Goal: Information Seeking & Learning: Learn about a topic

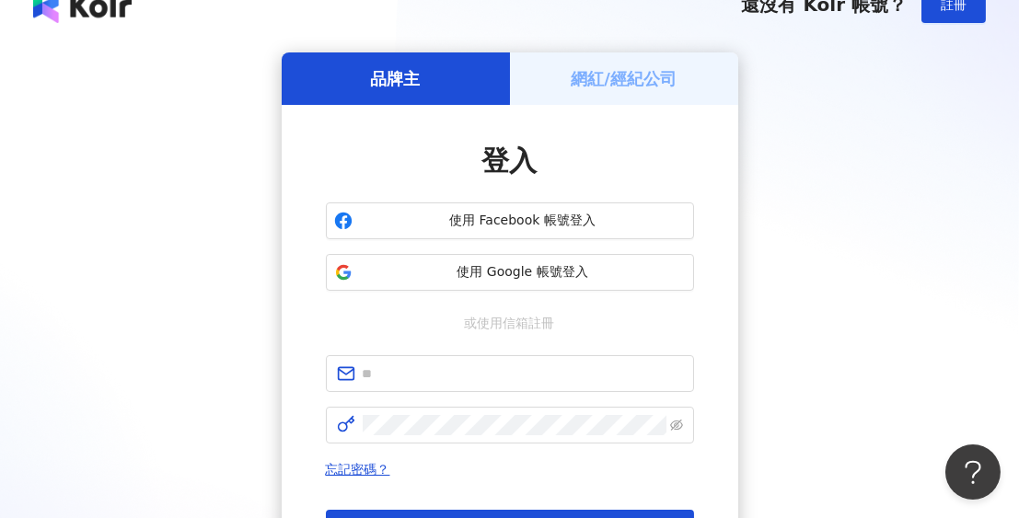
scroll to position [267, 0]
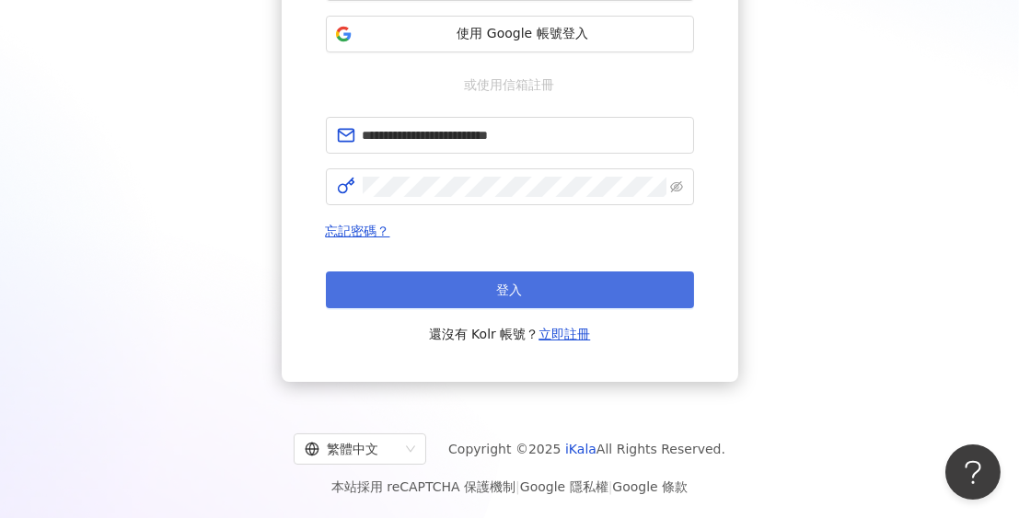
click at [469, 273] on button "登入" at bounding box center [510, 289] width 368 height 37
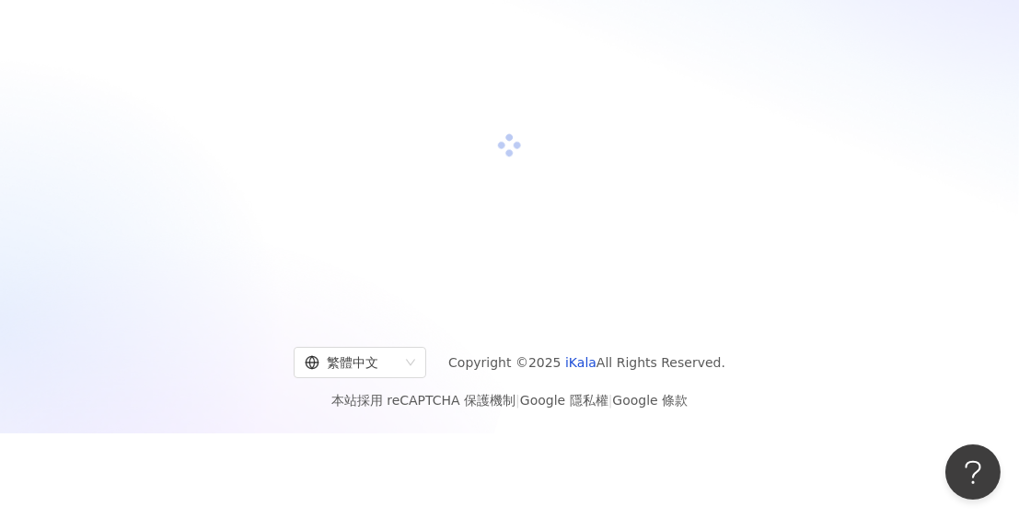
scroll to position [84, 0]
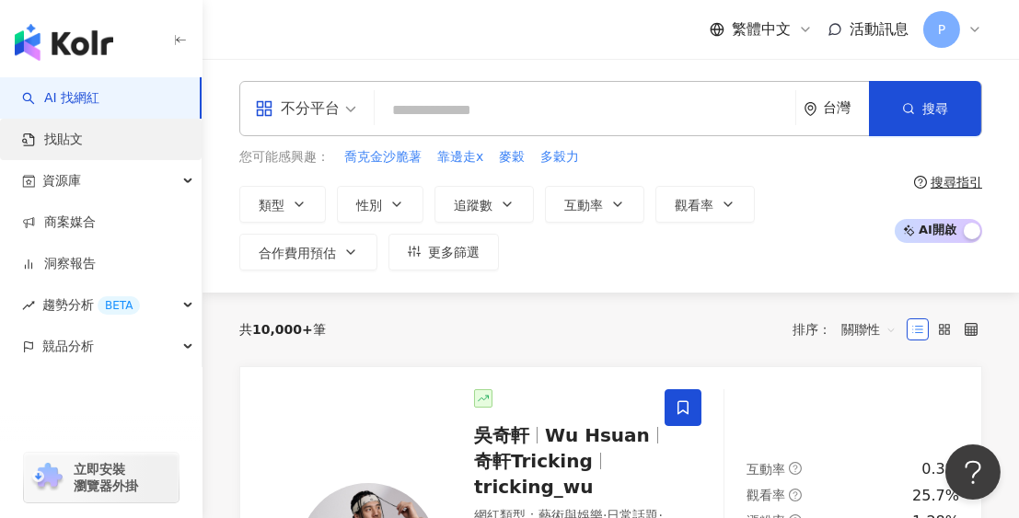
click at [83, 147] on link "找貼文" at bounding box center [52, 140] width 61 height 18
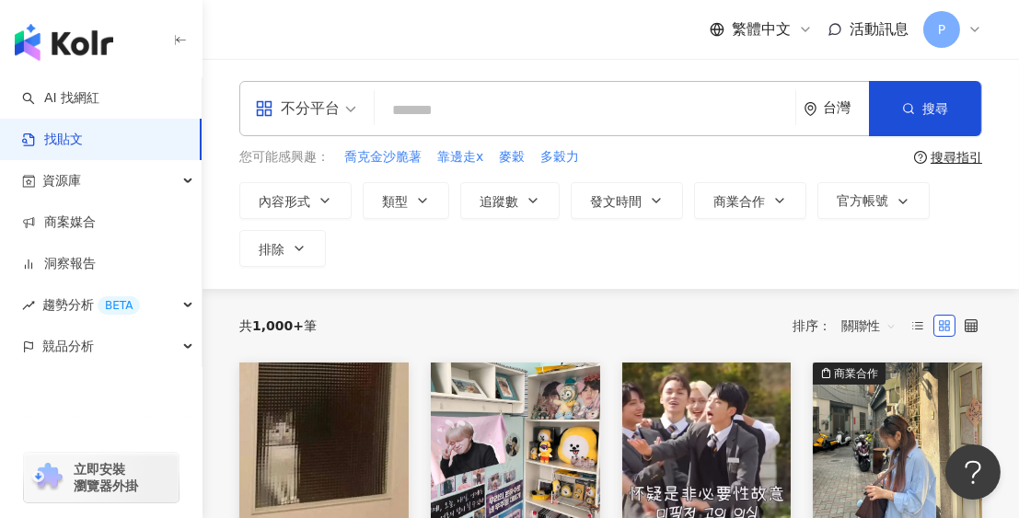
click at [448, 110] on input "search" at bounding box center [585, 110] width 406 height 40
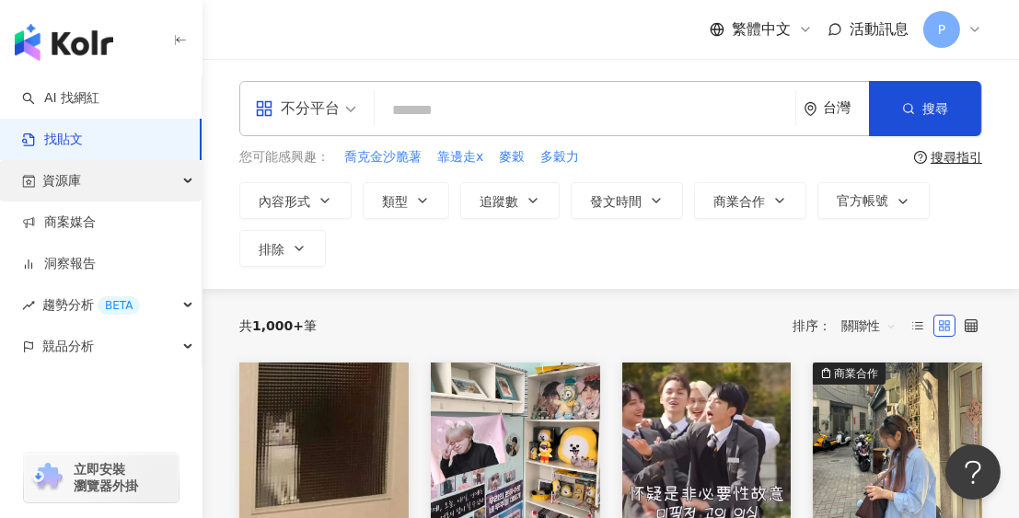
click at [95, 174] on div "資源庫" at bounding box center [101, 180] width 202 height 41
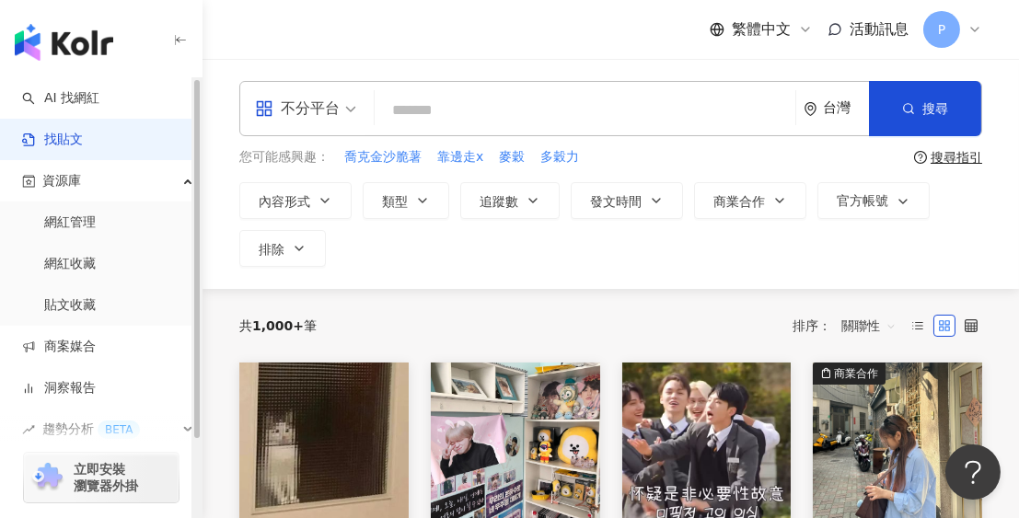
click at [83, 149] on link "找貼文" at bounding box center [52, 140] width 61 height 18
click at [514, 113] on input "search" at bounding box center [585, 110] width 406 height 40
type input "****"
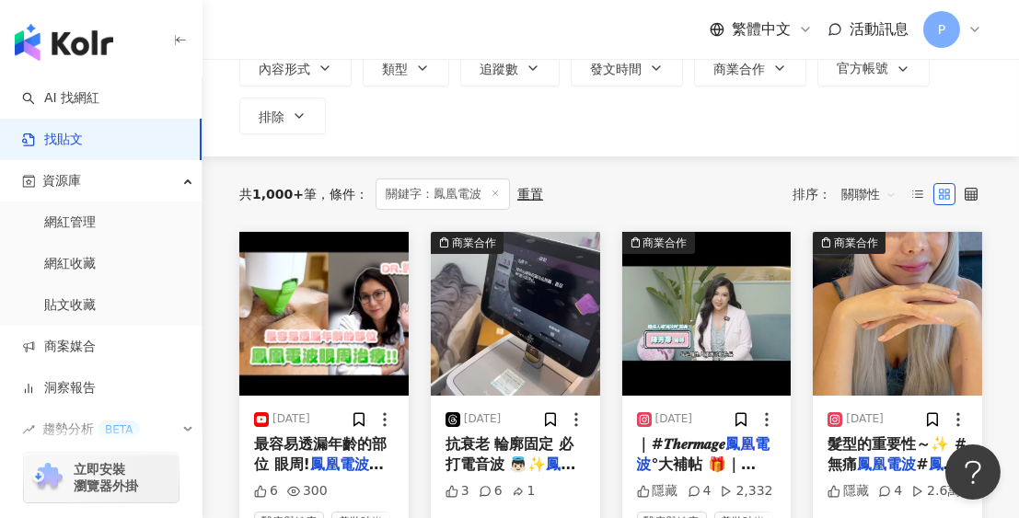
scroll to position [184, 0]
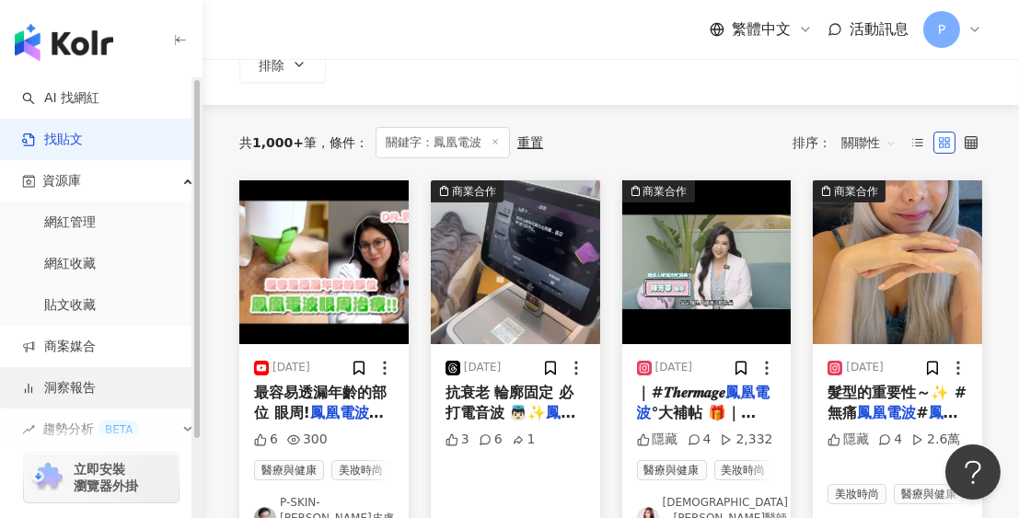
click at [84, 379] on link "洞察報告" at bounding box center [59, 388] width 74 height 18
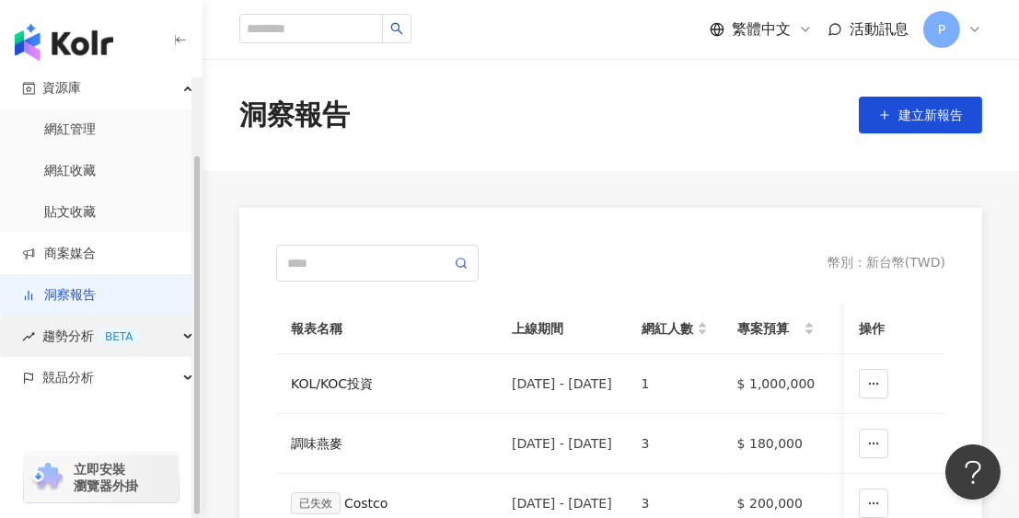
scroll to position [94, 0]
click at [66, 340] on span "趨勢分析 BETA" at bounding box center [91, 335] width 98 height 41
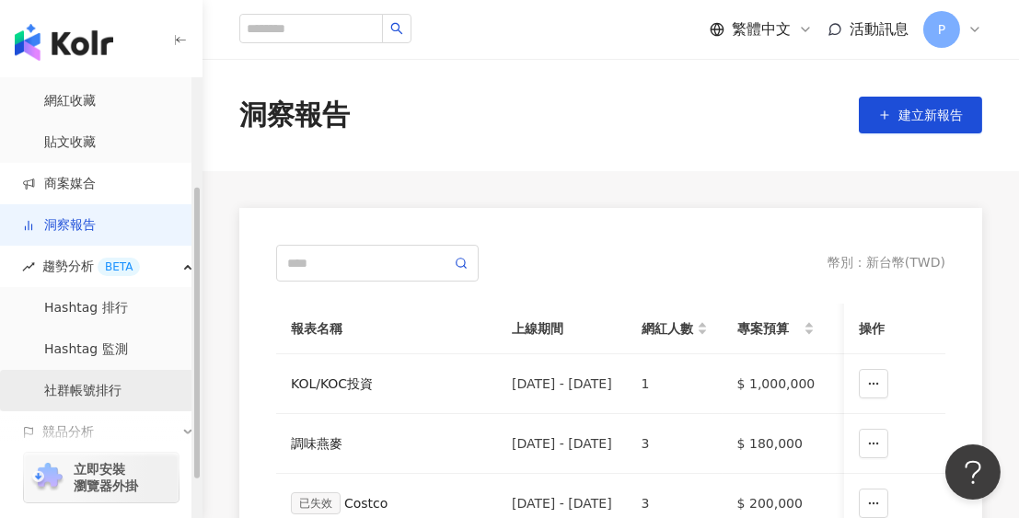
scroll to position [218, 0]
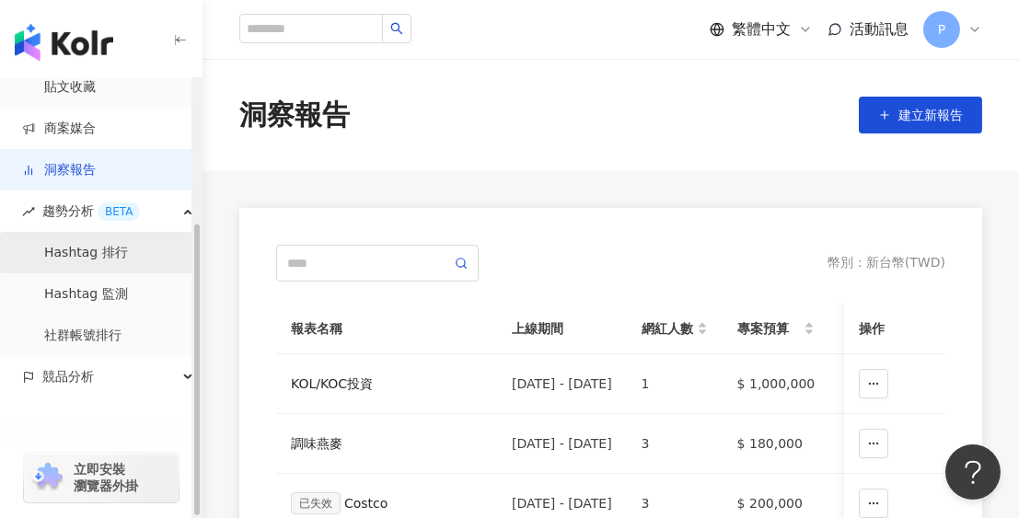
click at [86, 255] on link "Hashtag 排行" at bounding box center [86, 253] width 84 height 18
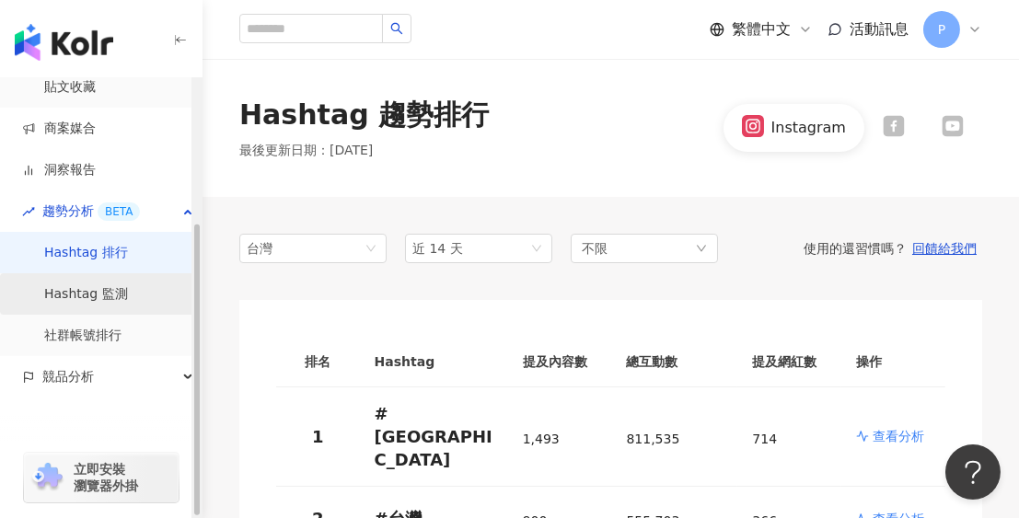
click at [85, 289] on link "Hashtag 監測" at bounding box center [86, 294] width 84 height 18
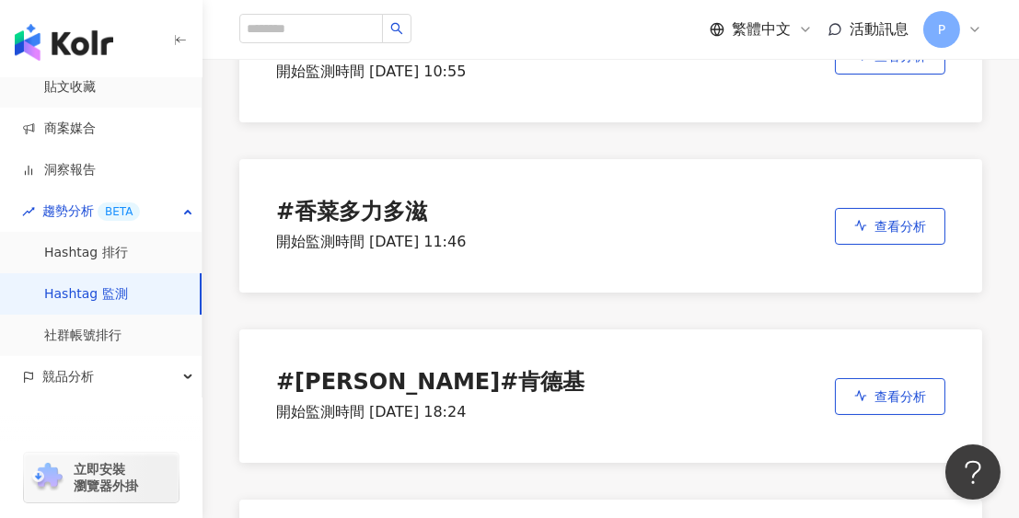
scroll to position [276, 0]
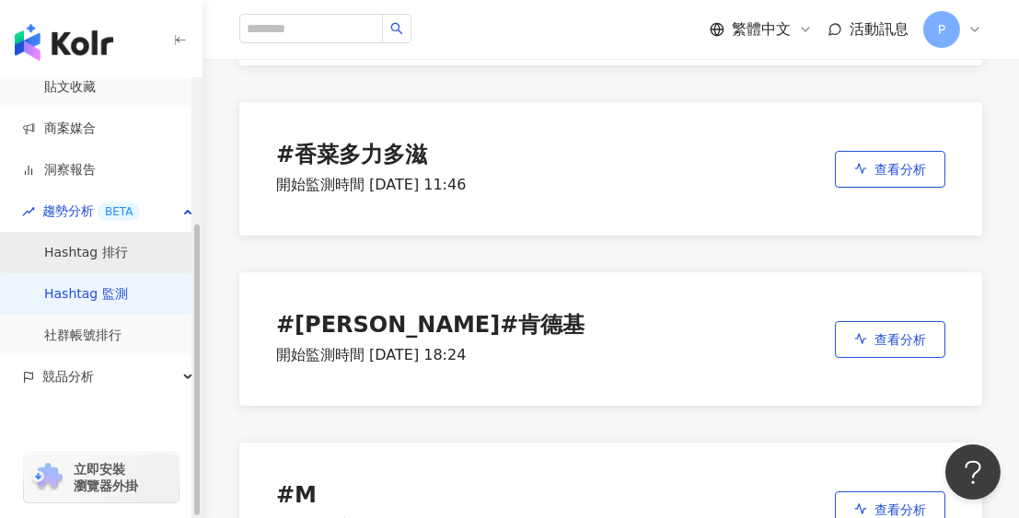
click at [81, 258] on link "Hashtag 排行" at bounding box center [86, 253] width 84 height 18
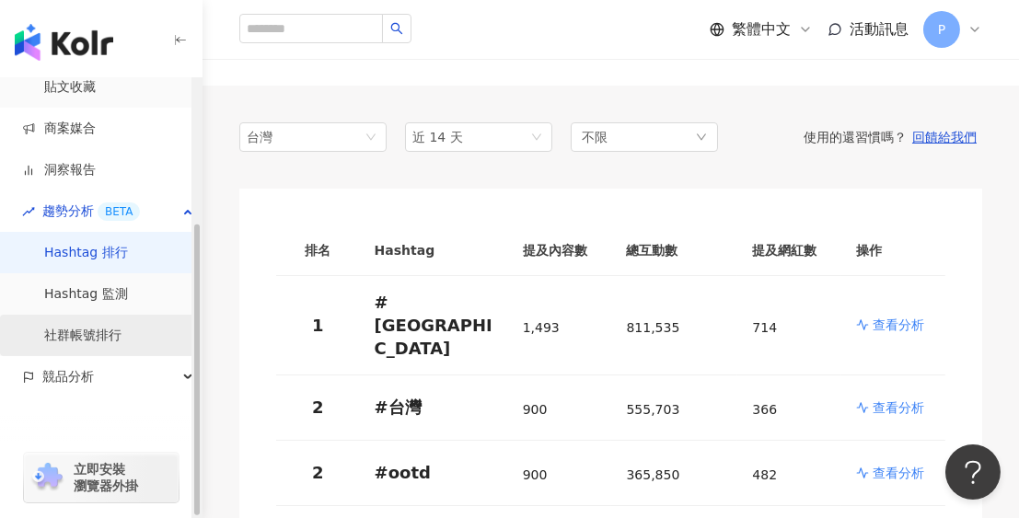
scroll to position [184, 0]
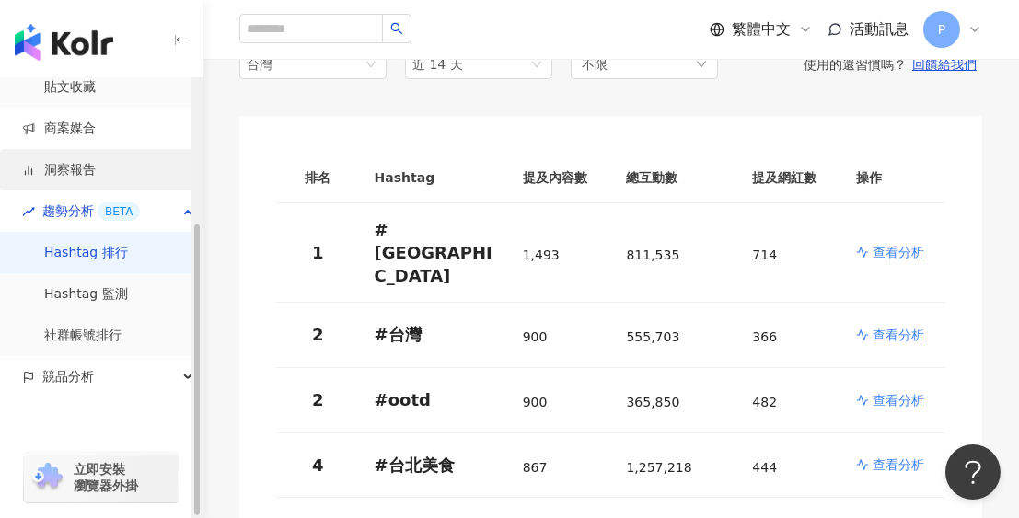
click at [80, 173] on link "洞察報告" at bounding box center [59, 170] width 74 height 18
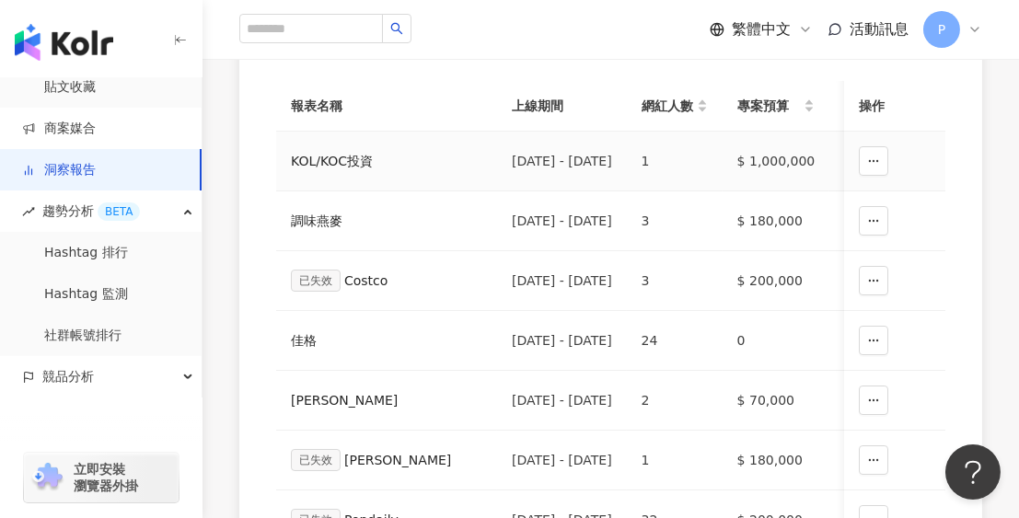
scroll to position [276, 0]
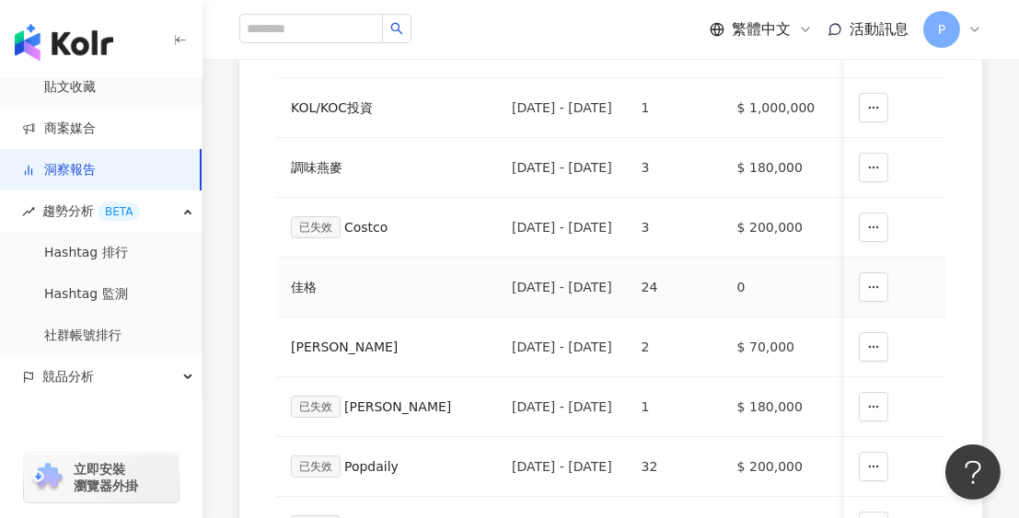
click at [363, 287] on div "佳格" at bounding box center [386, 287] width 191 height 20
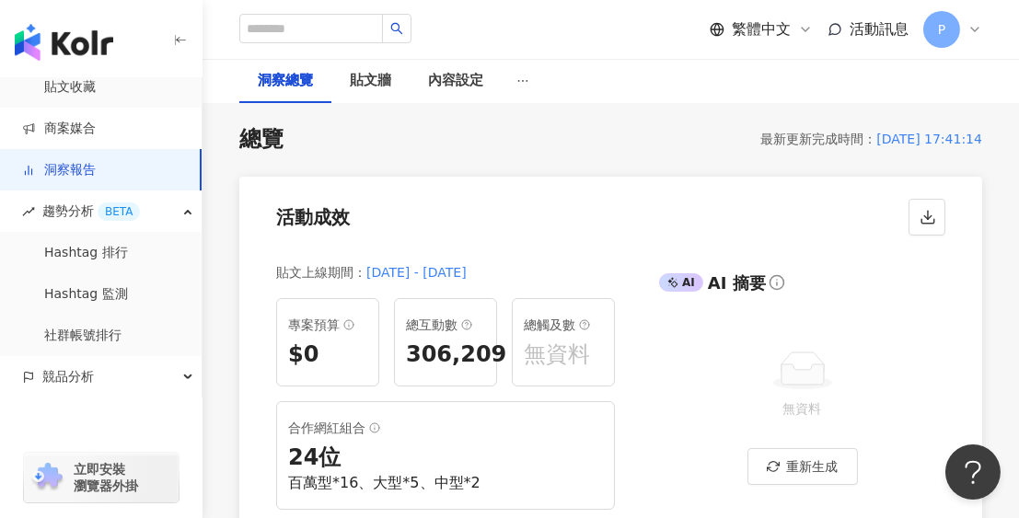
scroll to position [92, 0]
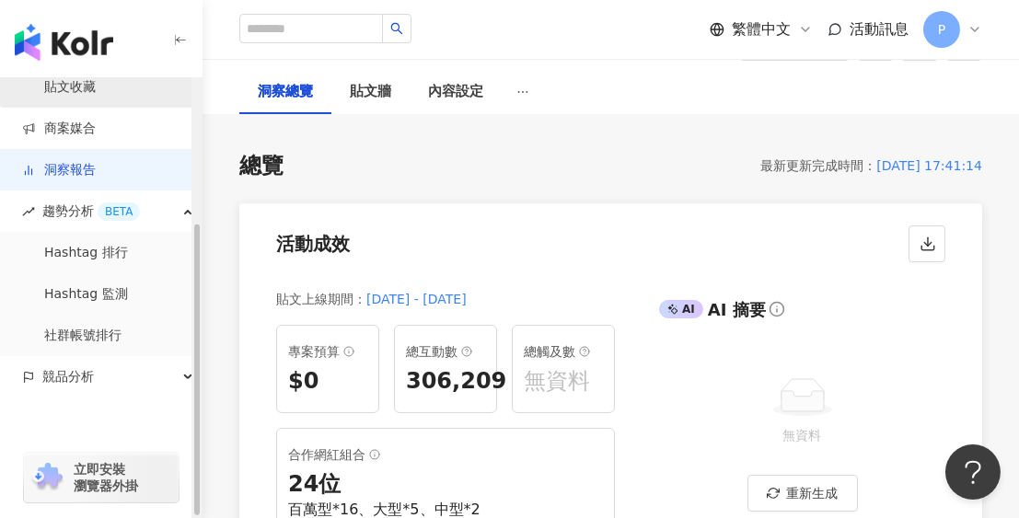
click at [90, 95] on link "貼文收藏" at bounding box center [70, 87] width 52 height 18
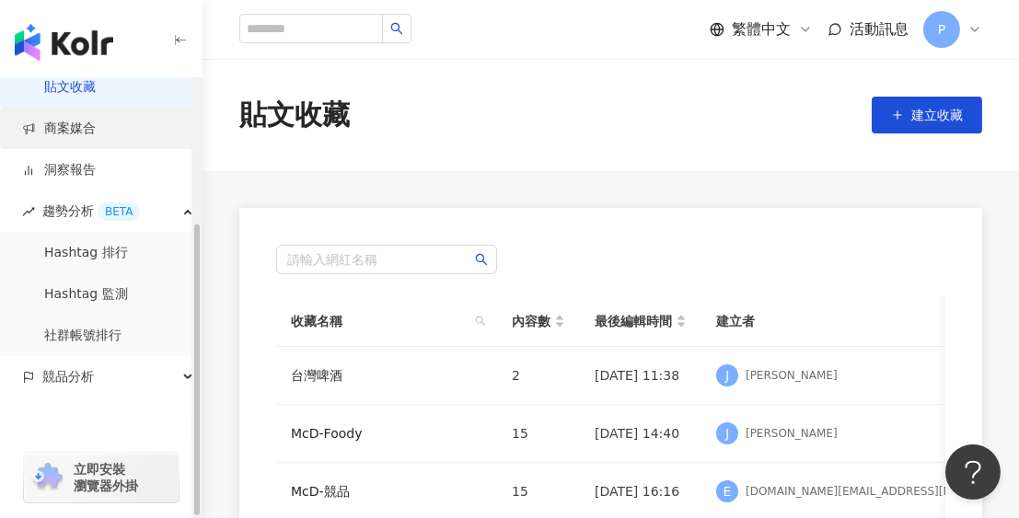
click at [86, 130] on link "商案媒合" at bounding box center [59, 129] width 74 height 18
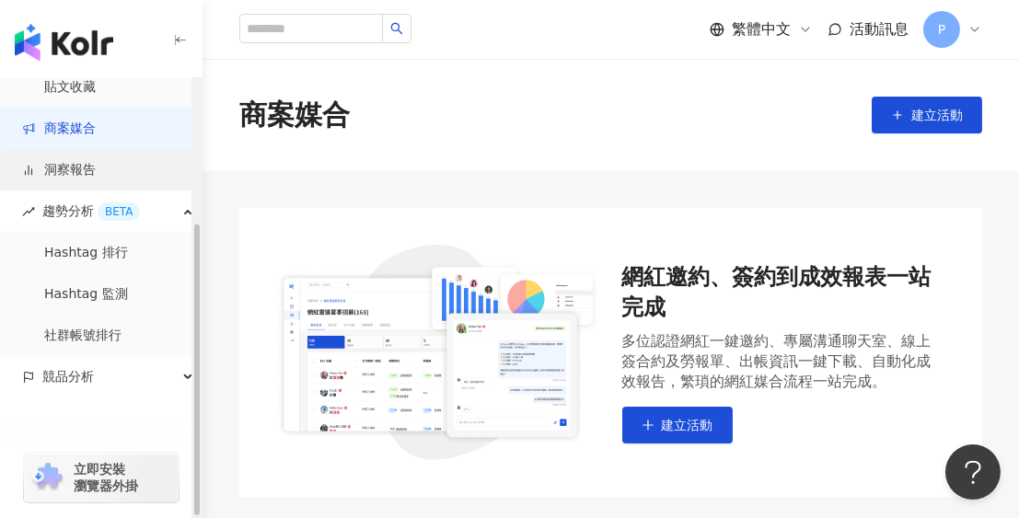
click at [94, 168] on link "洞察報告" at bounding box center [59, 170] width 74 height 18
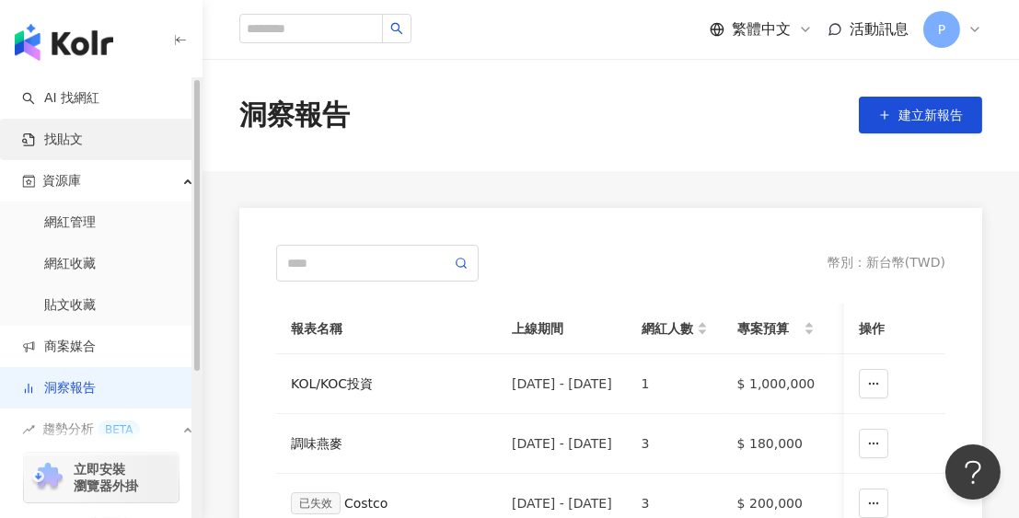
click at [83, 131] on link "找貼文" at bounding box center [52, 140] width 61 height 18
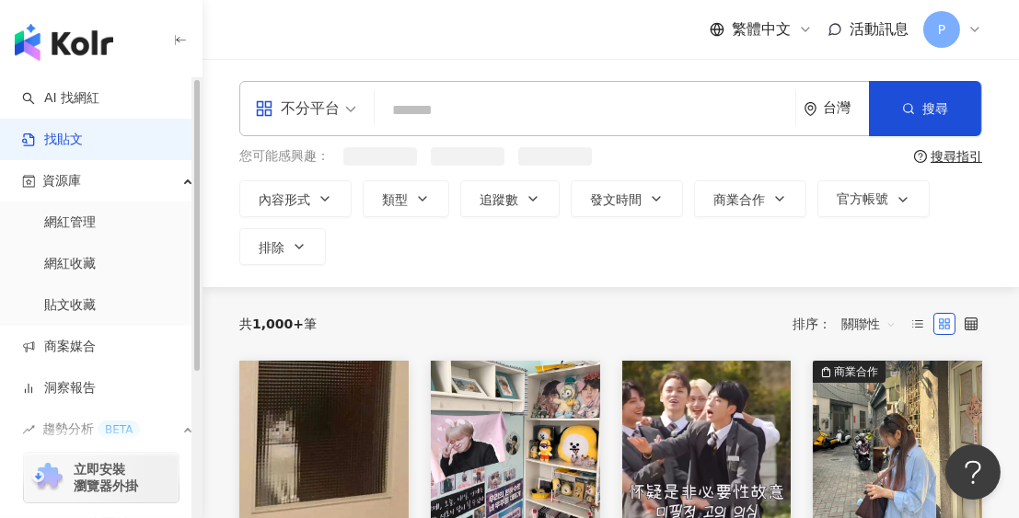
click at [421, 104] on input "search" at bounding box center [585, 110] width 406 height 40
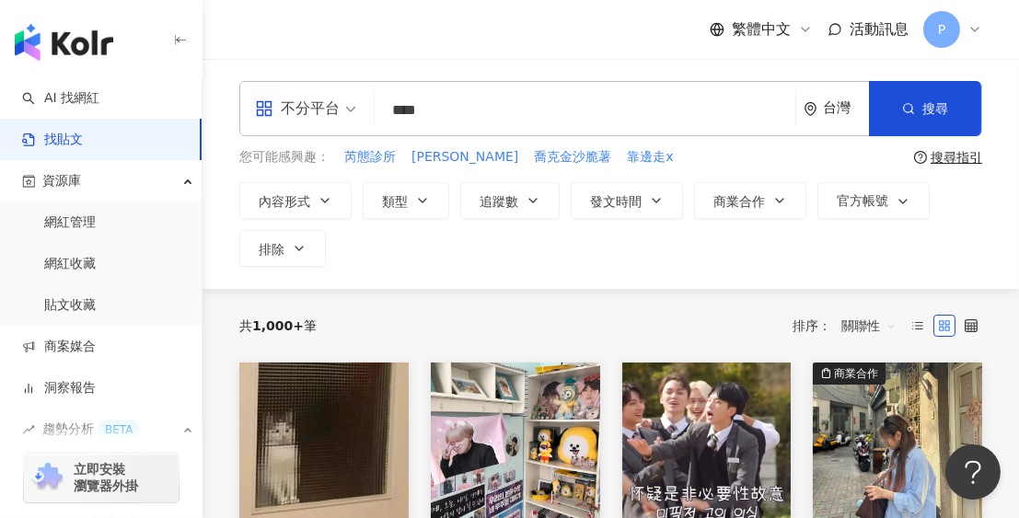
type input "****"
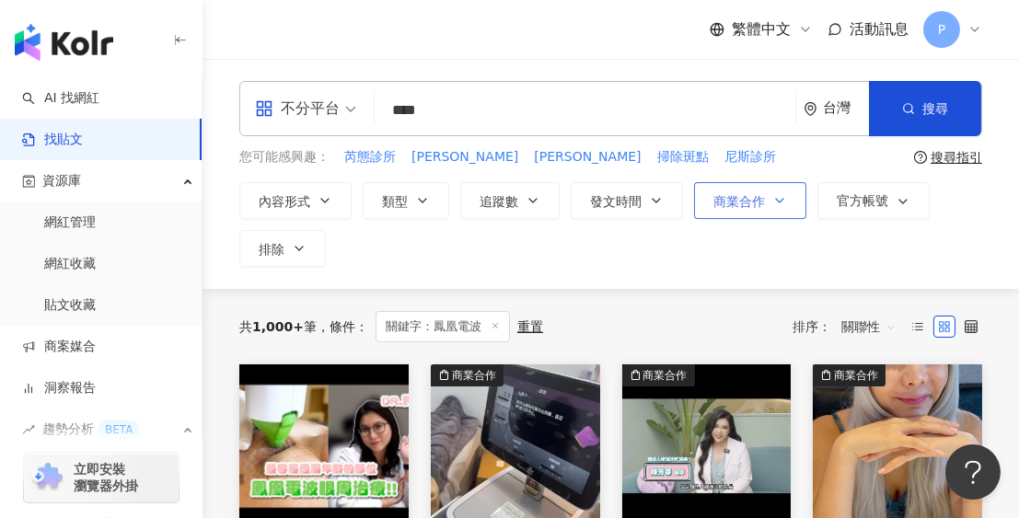
click at [789, 200] on button "商業合作" at bounding box center [750, 200] width 112 height 37
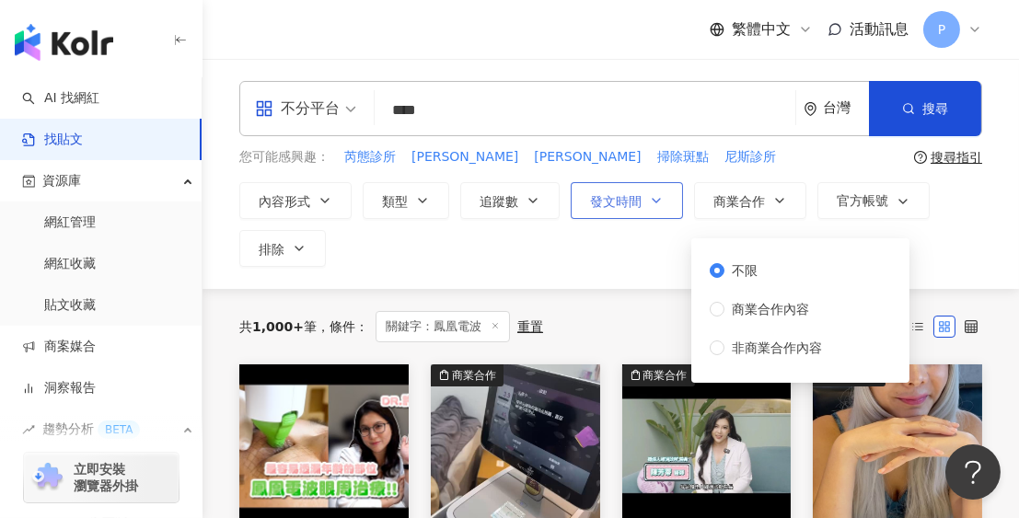
click at [660, 200] on icon "button" at bounding box center [656, 200] width 15 height 15
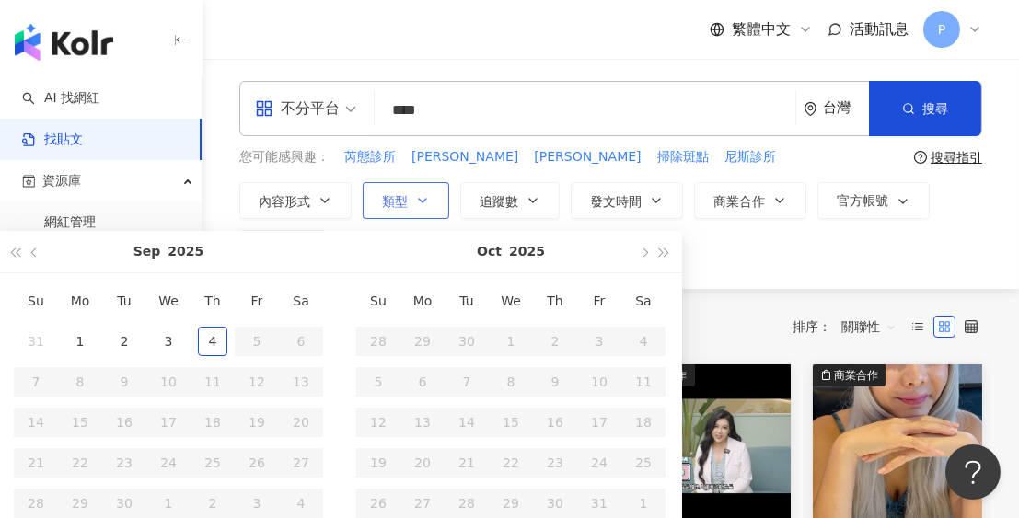
click at [420, 205] on icon "button" at bounding box center [422, 200] width 15 height 15
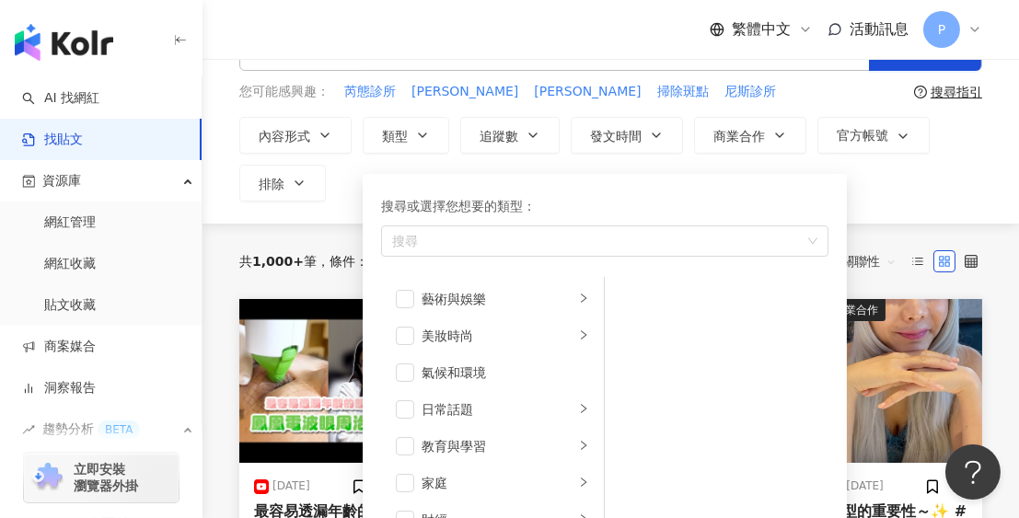
scroll to position [92, 0]
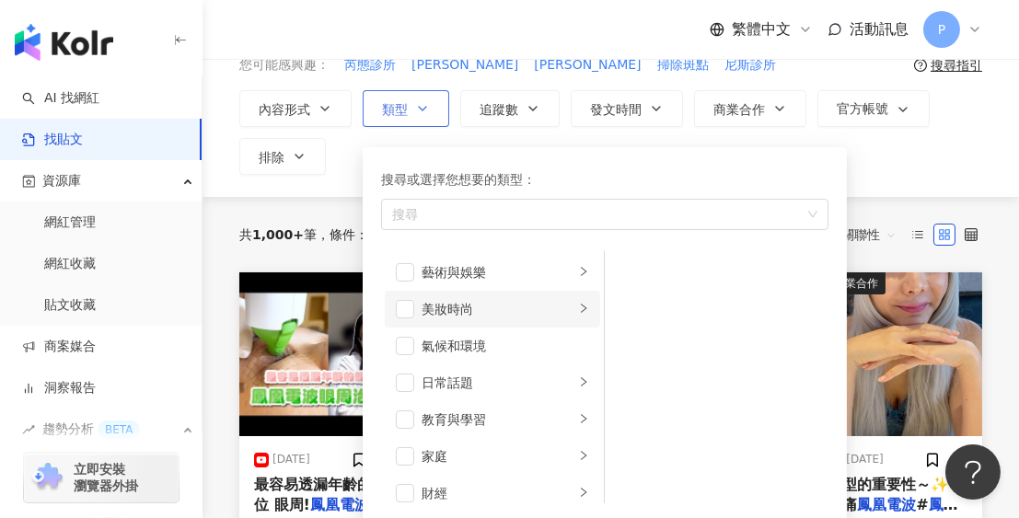
click at [483, 306] on div "美妝時尚" at bounding box center [497, 309] width 153 height 20
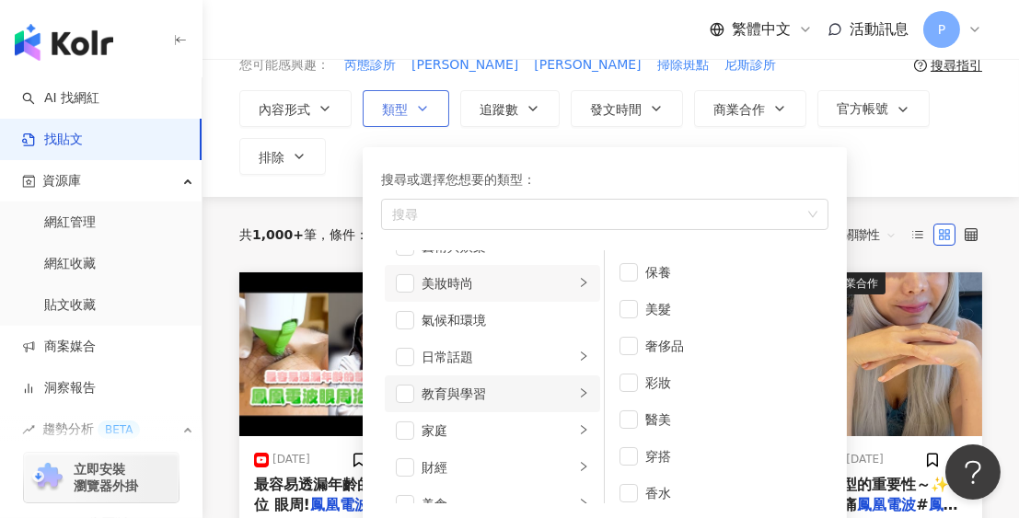
scroll to position [0, 0]
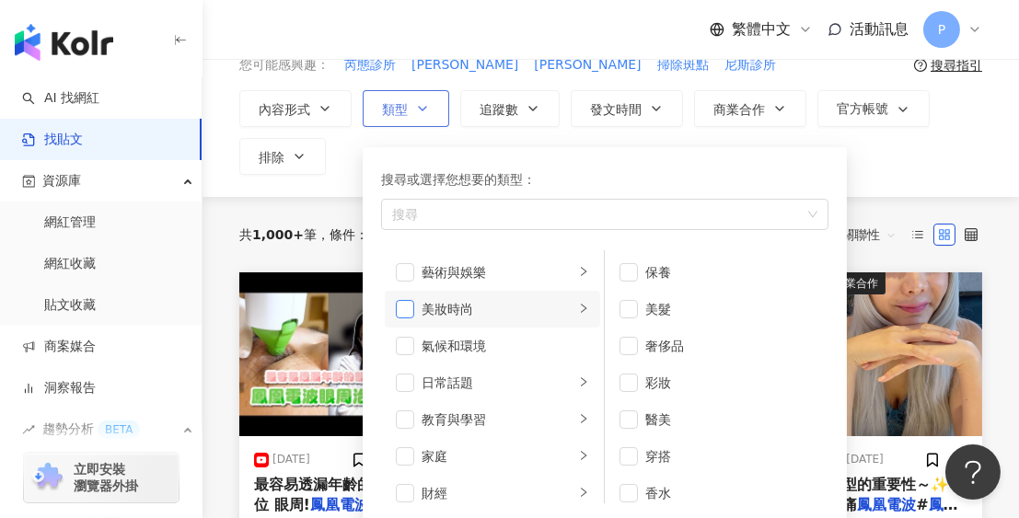
click at [411, 310] on span "button" at bounding box center [405, 309] width 18 height 18
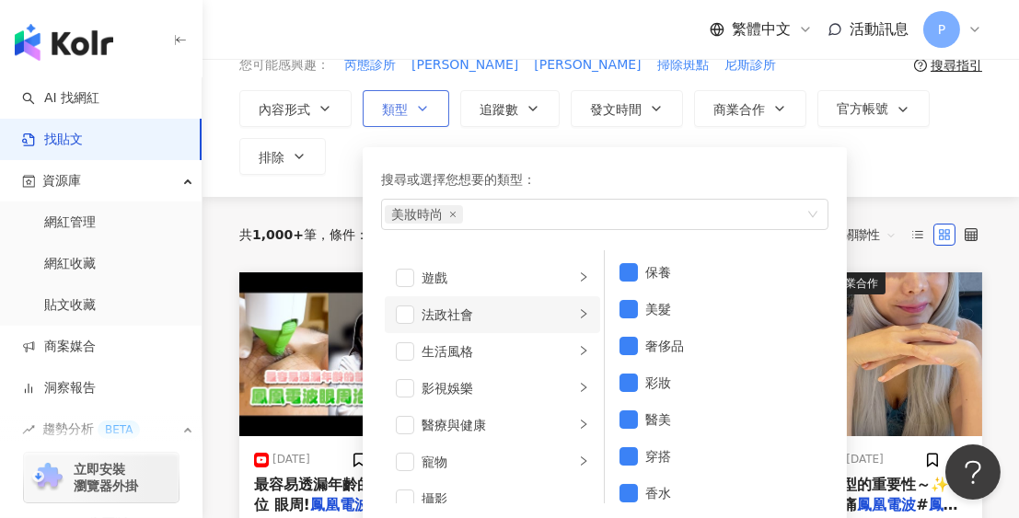
scroll to position [368, 0]
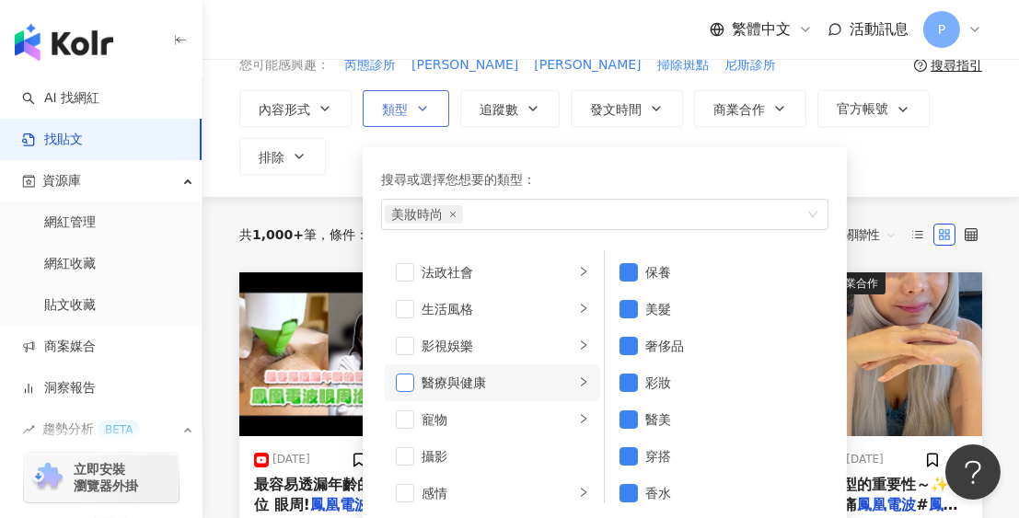
click at [409, 379] on span "button" at bounding box center [405, 383] width 18 height 18
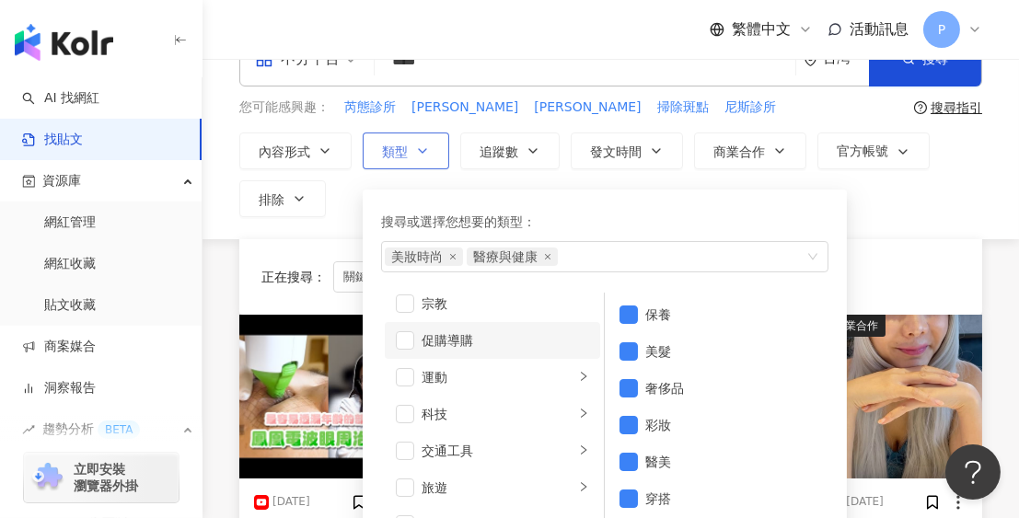
scroll to position [0, 0]
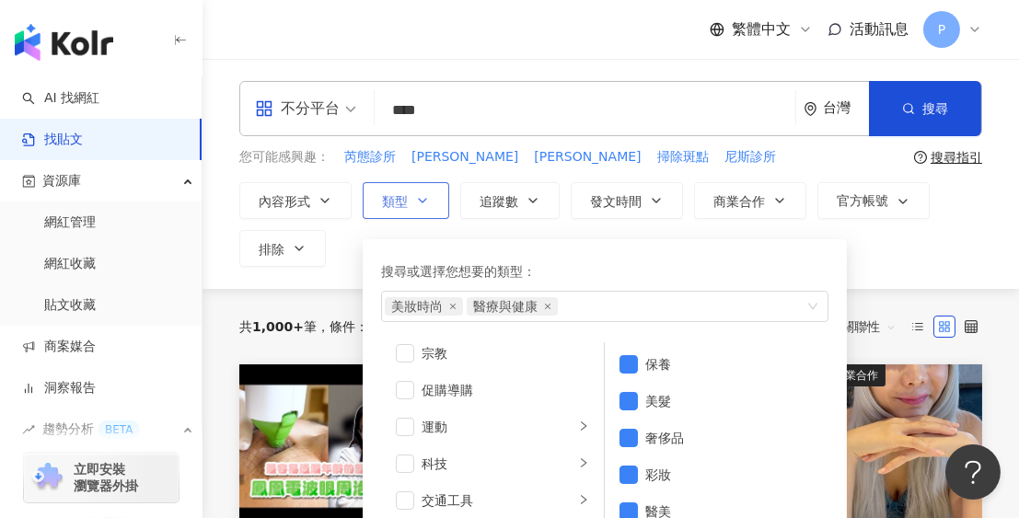
click at [405, 196] on span "類型" at bounding box center [395, 201] width 26 height 15
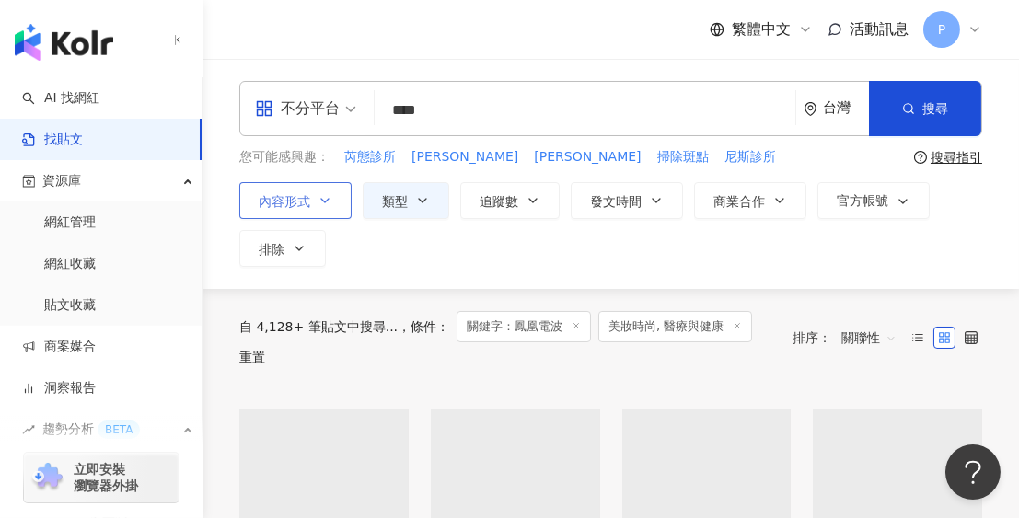
click at [325, 200] on icon "button" at bounding box center [324, 200] width 15 height 15
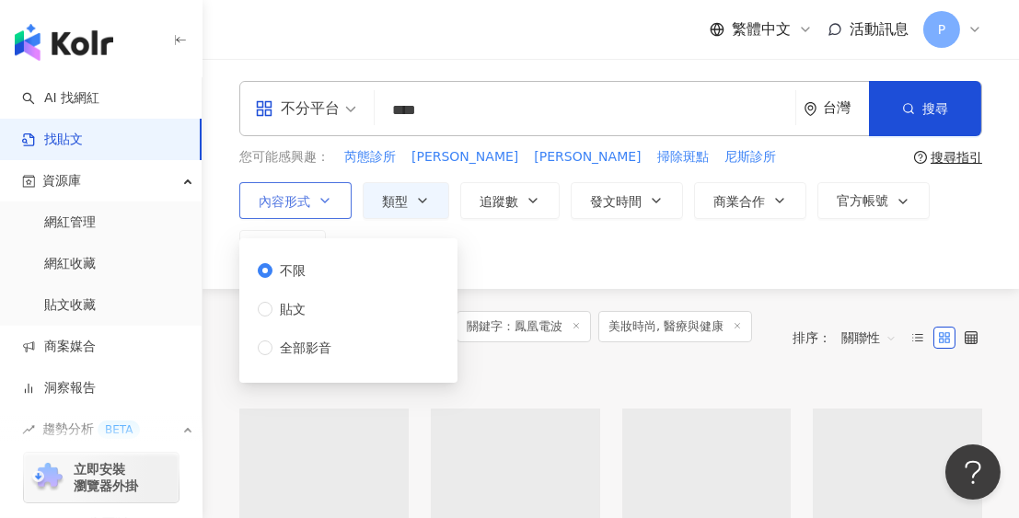
click at [325, 200] on icon "button" at bounding box center [324, 200] width 15 height 15
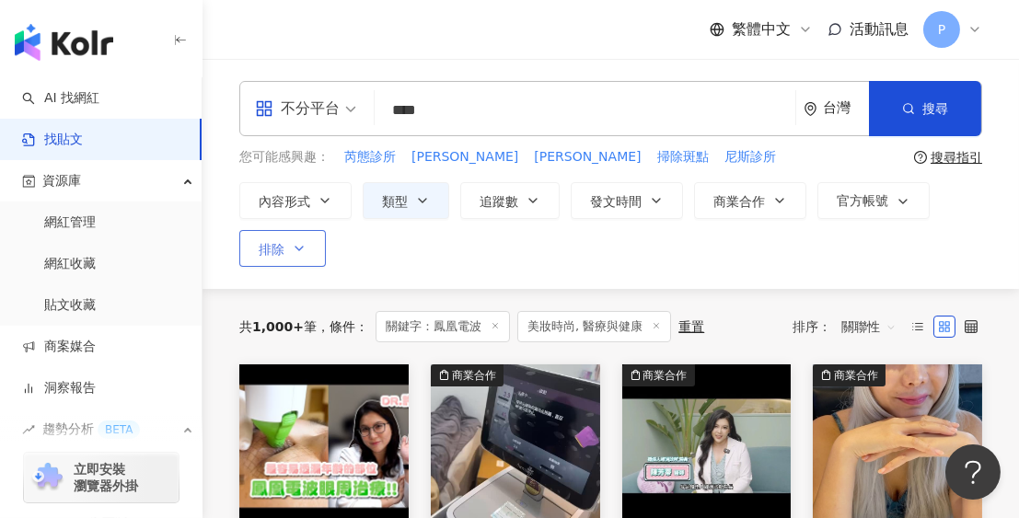
click at [305, 249] on icon "button" at bounding box center [299, 248] width 15 height 15
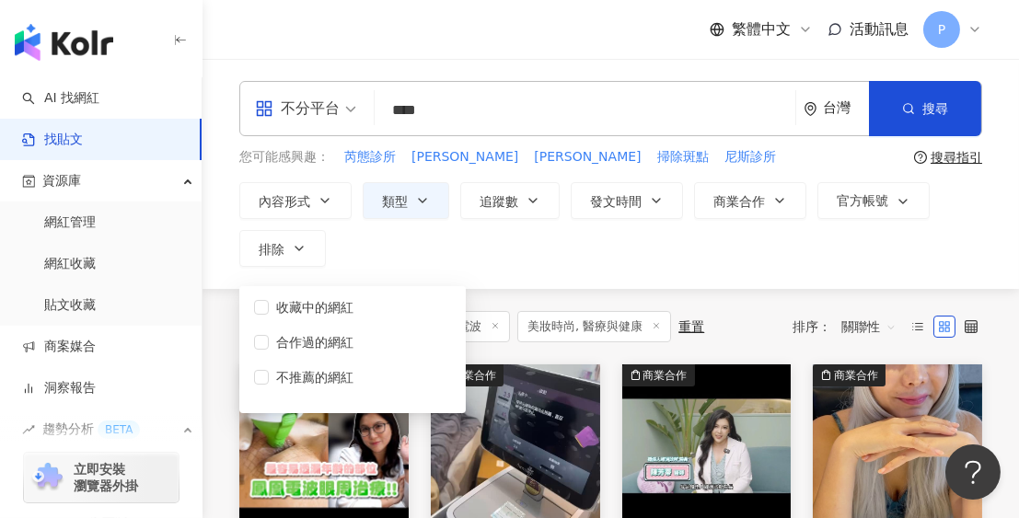
click at [374, 247] on div "內容形式 類型 追蹤數 發文時間 Sep 2025 Su Mo Tu We Th Fr Sa 31 1 2 3 4 5 6 7 8 9 10 11 12 13…" at bounding box center [610, 224] width 743 height 85
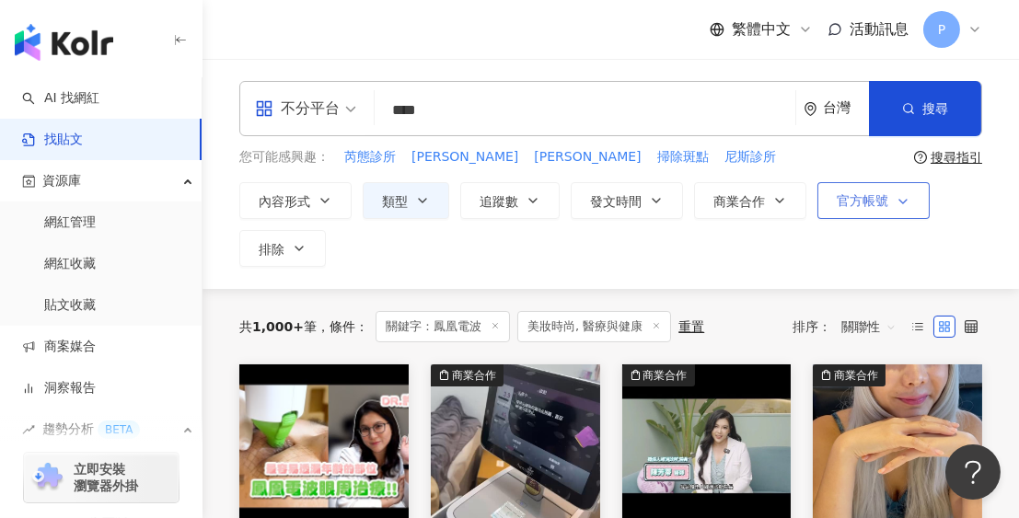
click at [895, 196] on icon "button" at bounding box center [902, 201] width 15 height 15
click at [940, 226] on div "內容形式 類型 追蹤數 發文時間 Sep 2025 Su Mo Tu We Th Fr Sa 31 1 2 3 4 5 6 7 8 9 10 11 12 13…" at bounding box center [610, 224] width 743 height 85
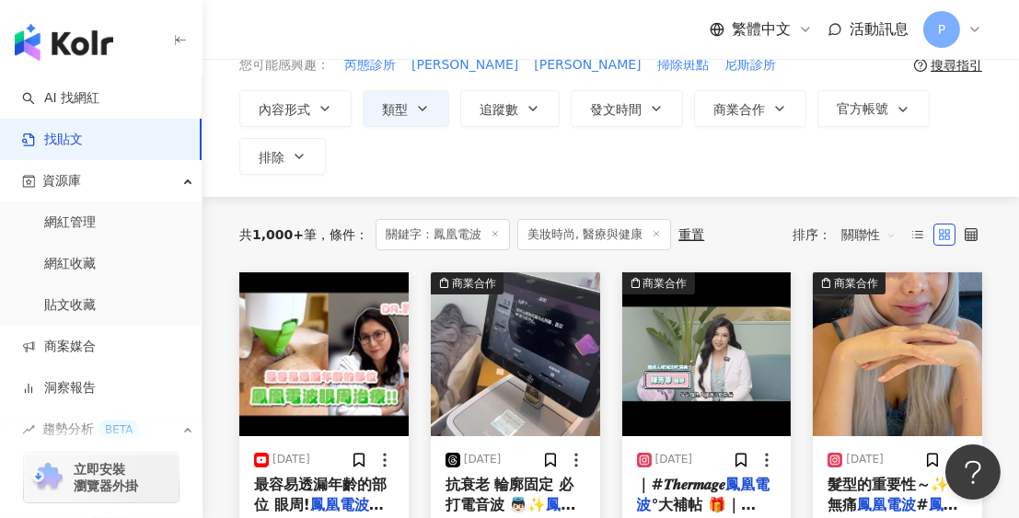
click at [890, 233] on span "關聯性" at bounding box center [868, 234] width 55 height 29
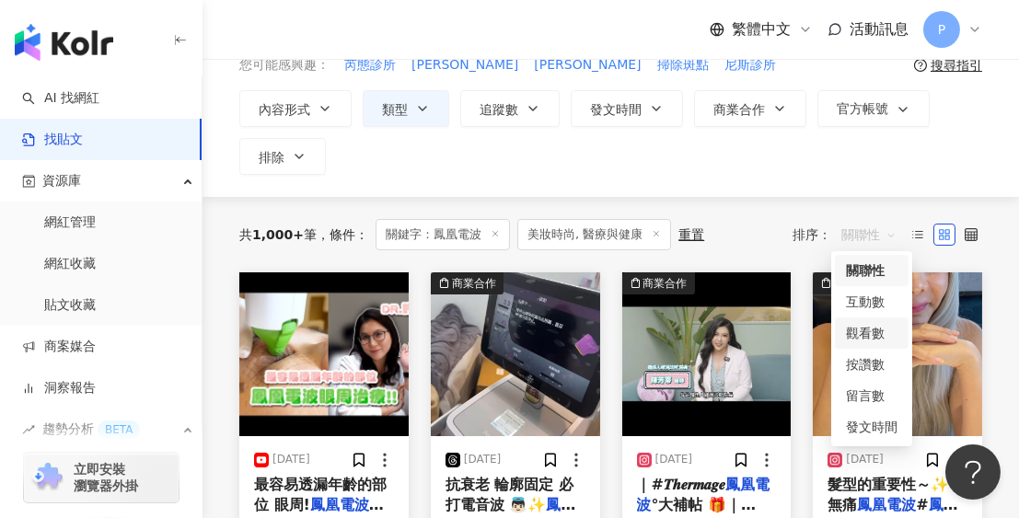
click at [872, 337] on div "觀看數" at bounding box center [872, 333] width 52 height 20
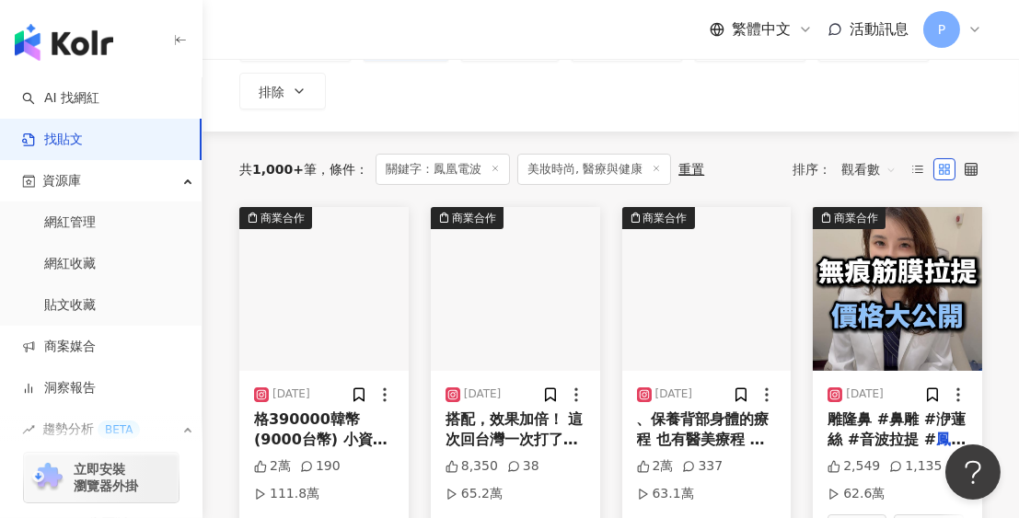
scroll to position [184, 0]
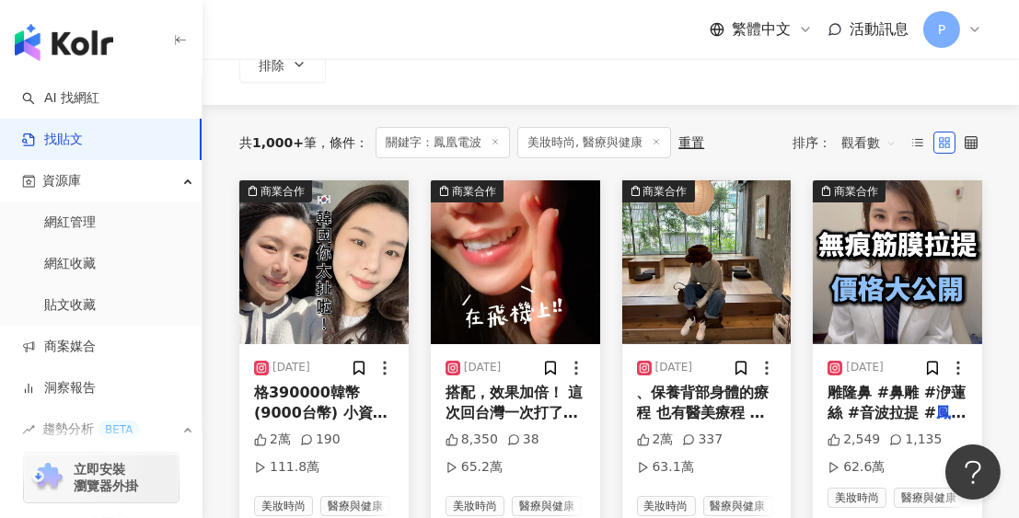
click at [881, 135] on span "觀看數" at bounding box center [868, 142] width 55 height 29
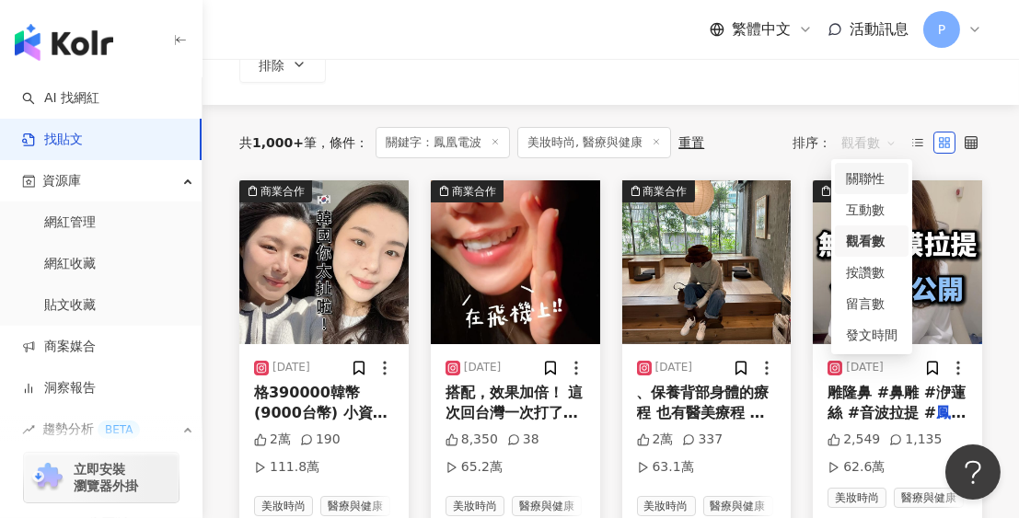
click at [804, 106] on div "共 1,000+ 筆 條件 ： 關鍵字：鳳凰電波 美妝時尚, 醫療與健康 重置 排序： 觀看數" at bounding box center [610, 142] width 743 height 75
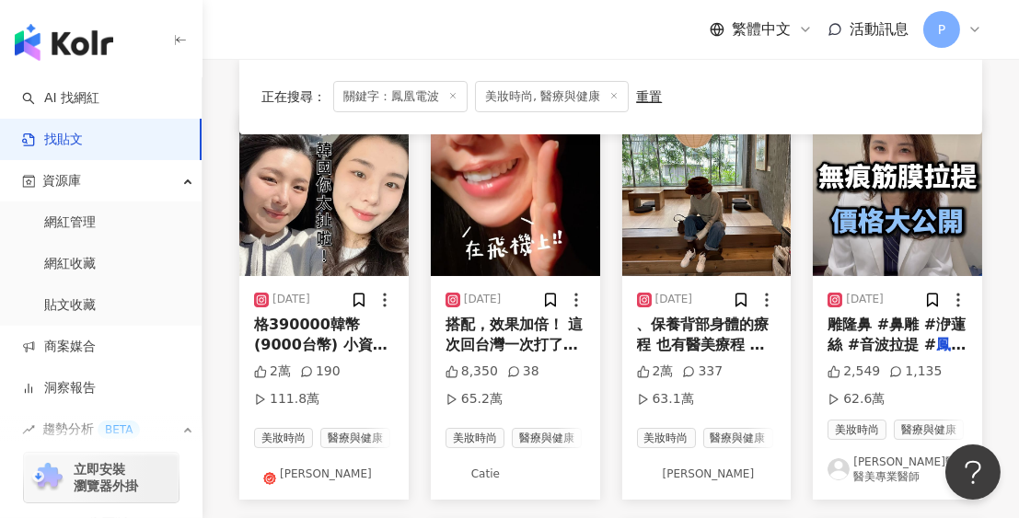
scroll to position [276, 0]
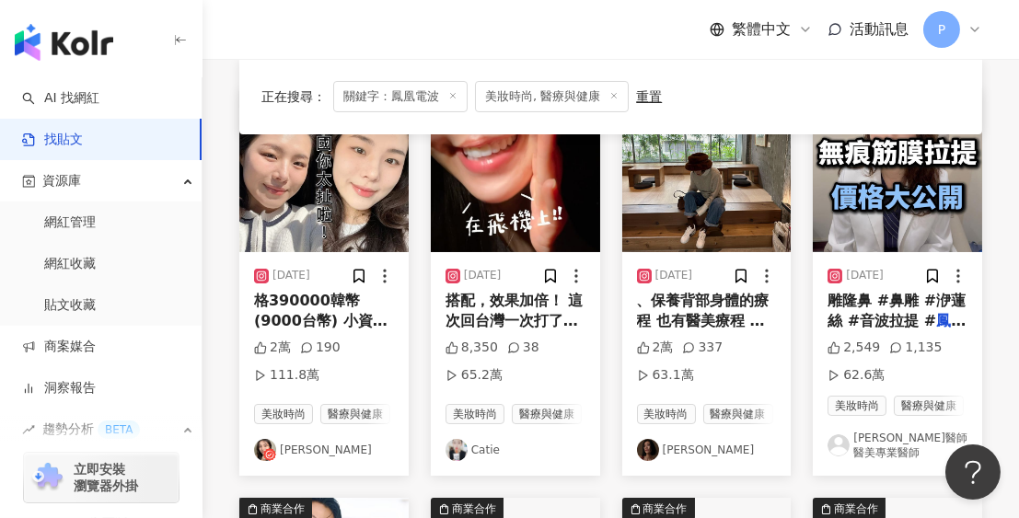
click at [371, 322] on mark "鳳凰電波" at bounding box center [320, 331] width 133 height 38
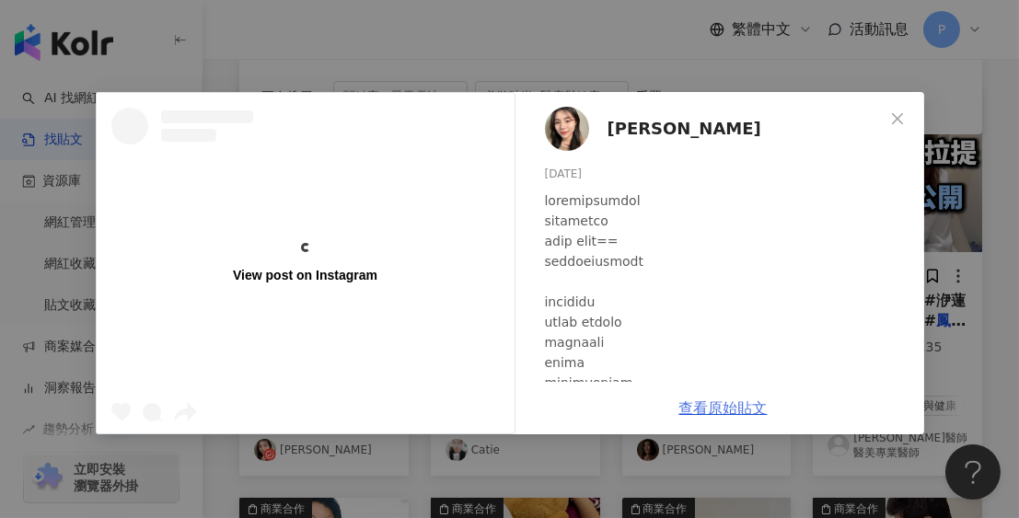
click at [727, 408] on link "查看原始貼文" at bounding box center [723, 407] width 88 height 17
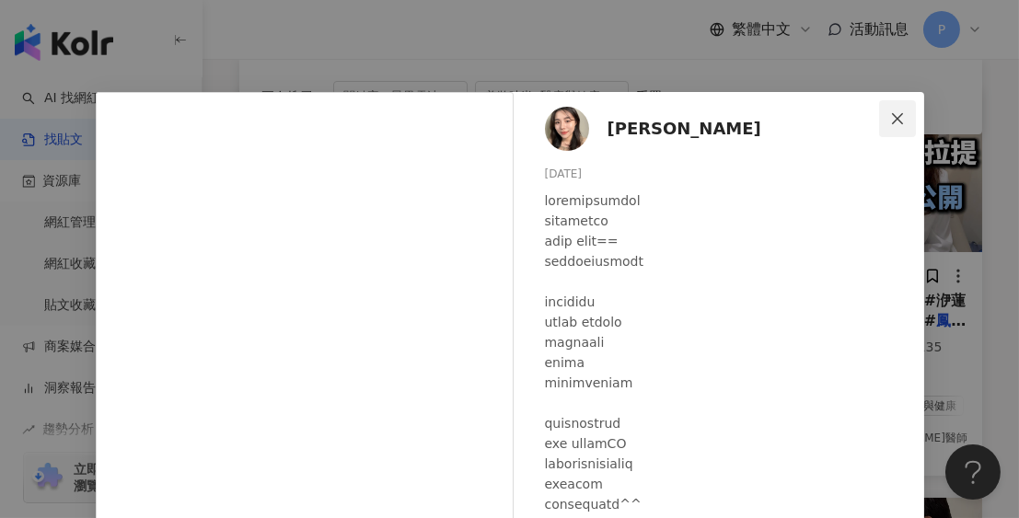
click at [890, 118] on icon "close" at bounding box center [897, 118] width 15 height 15
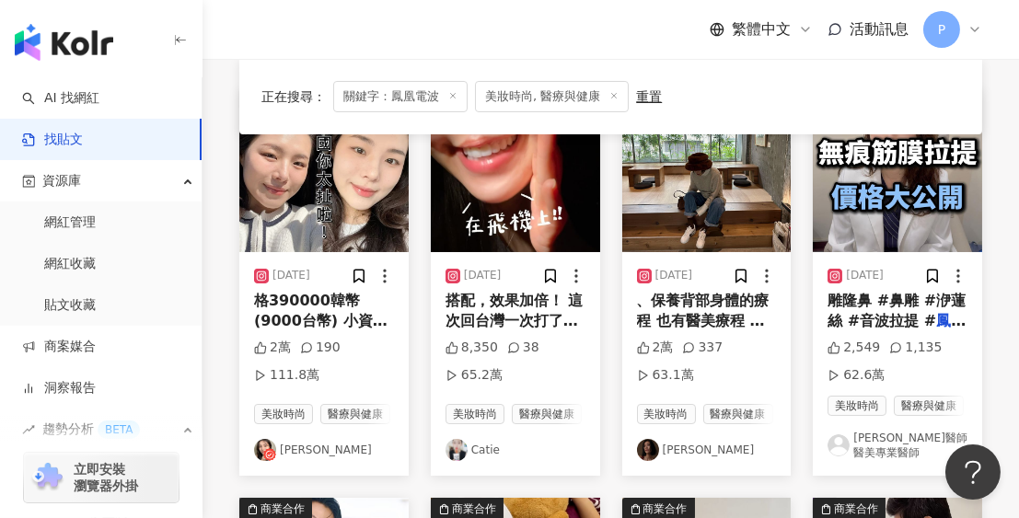
click at [324, 461] on link "[PERSON_NAME]" at bounding box center [324, 450] width 140 height 22
click at [378, 354] on div "2萬 190 111.8萬" at bounding box center [324, 366] width 140 height 54
click at [384, 275] on circle at bounding box center [385, 276] width 2 height 2
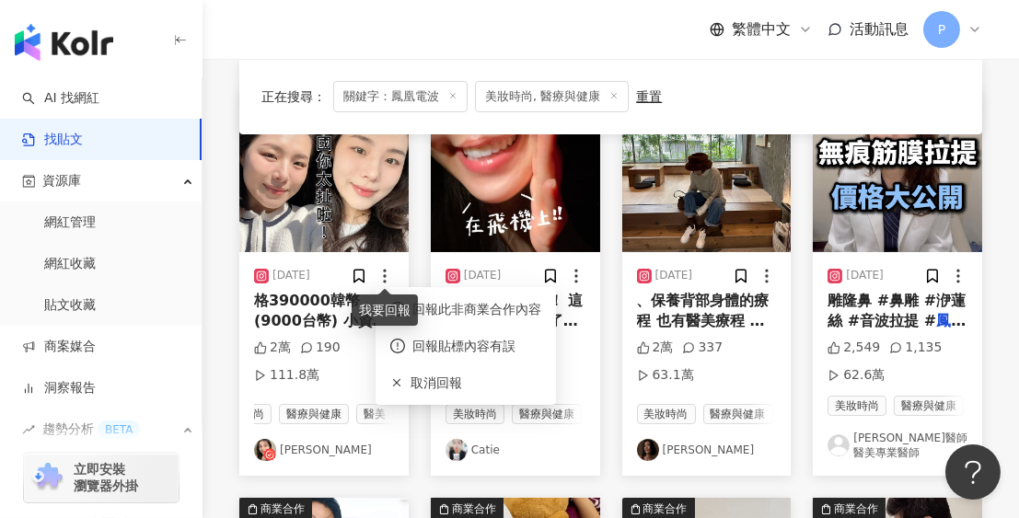
click at [384, 275] on circle at bounding box center [385, 276] width 2 height 2
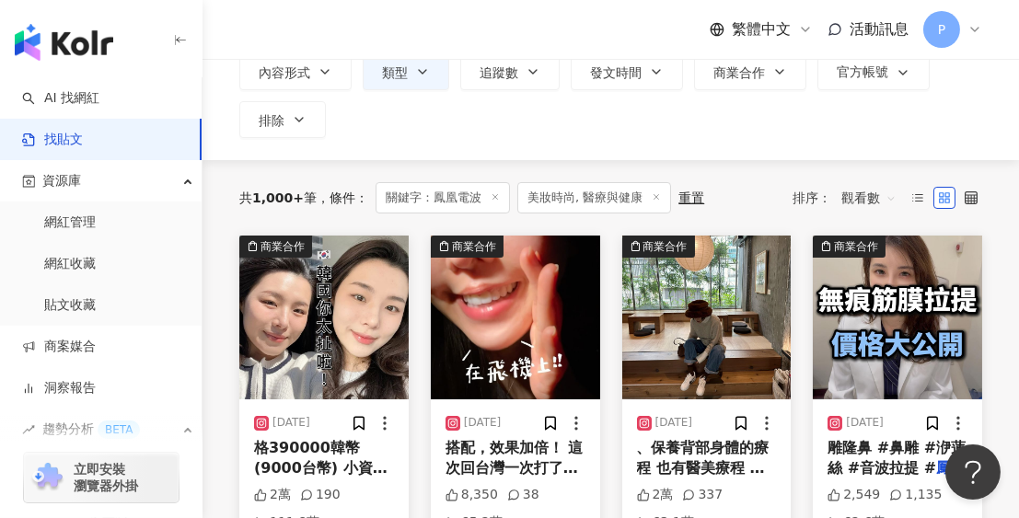
scroll to position [184, 0]
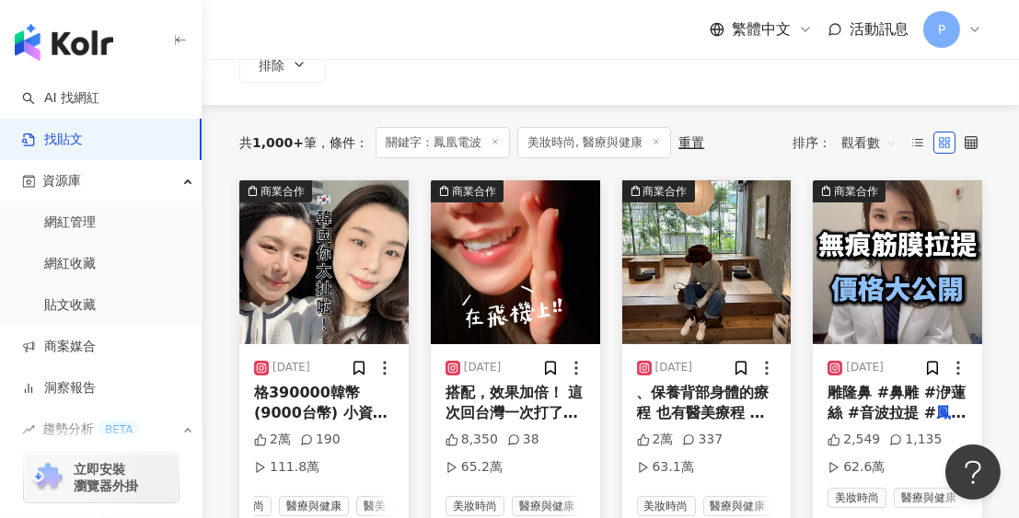
click at [314, 302] on img "button" at bounding box center [323, 262] width 169 height 164
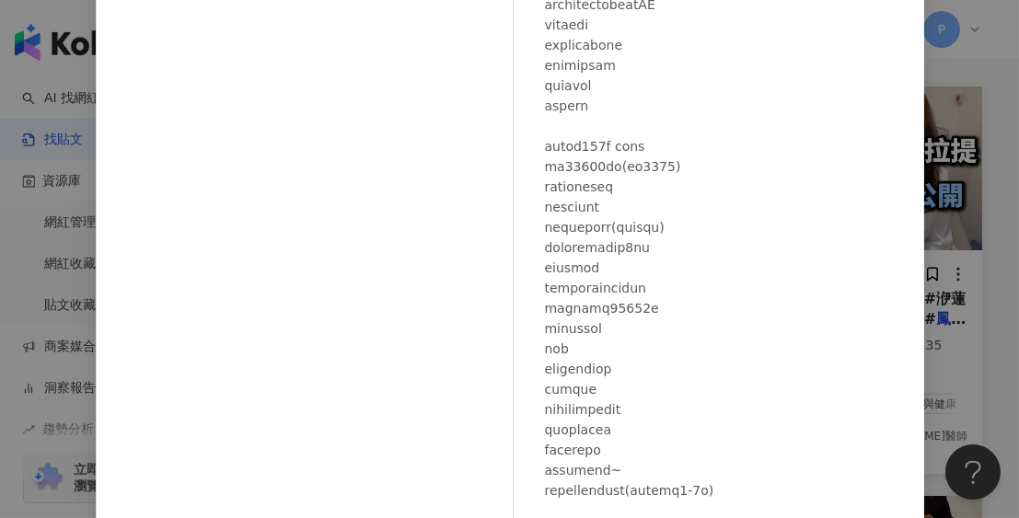
scroll to position [460, 0]
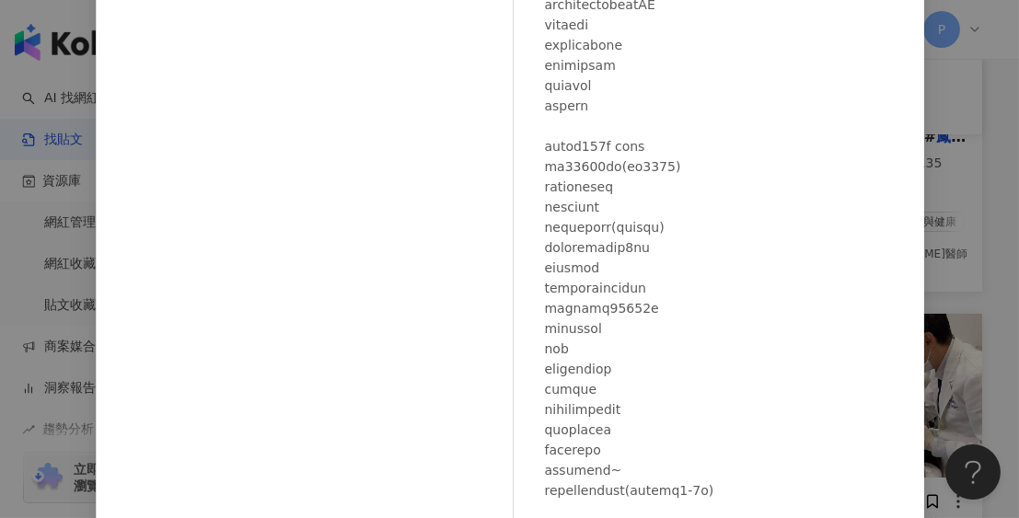
click at [944, 89] on div "CJ香香 2024/6/21 2萬 190 111.8萬 查看原始貼文" at bounding box center [509, 259] width 1019 height 518
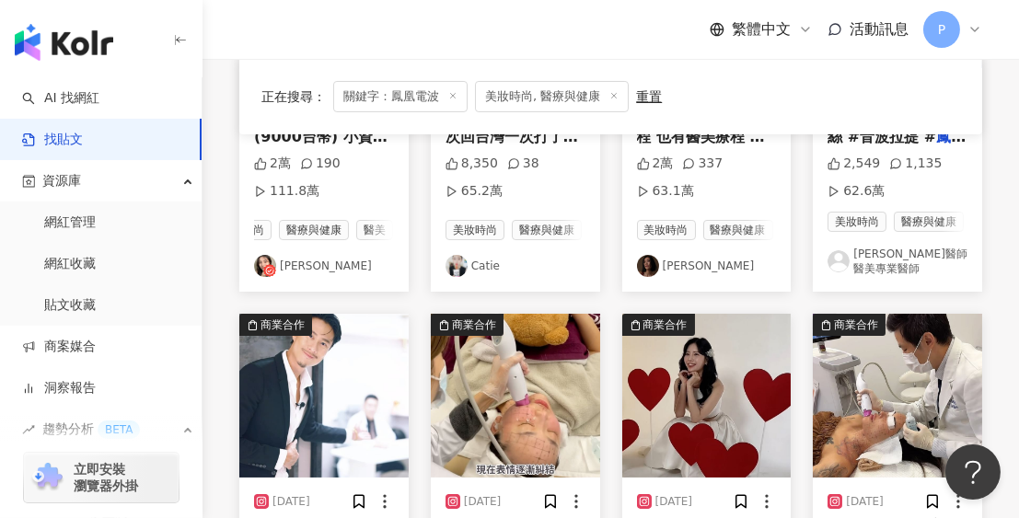
scroll to position [276, 0]
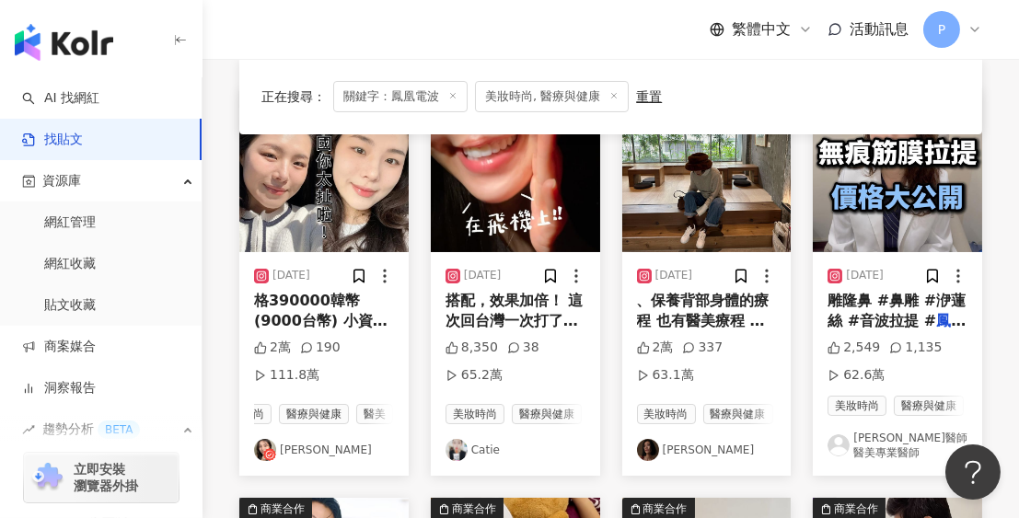
click at [300, 461] on link "[PERSON_NAME]" at bounding box center [324, 450] width 140 height 22
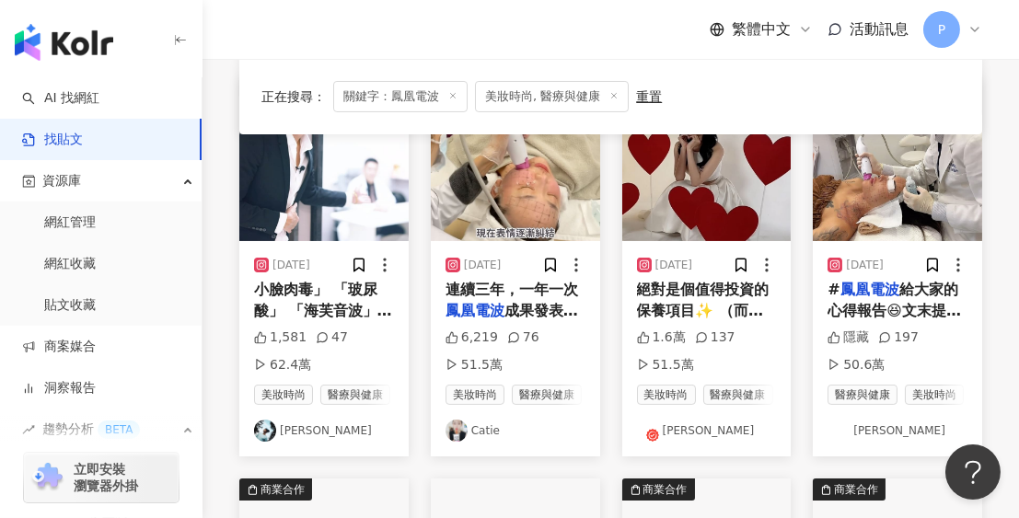
scroll to position [736, 0]
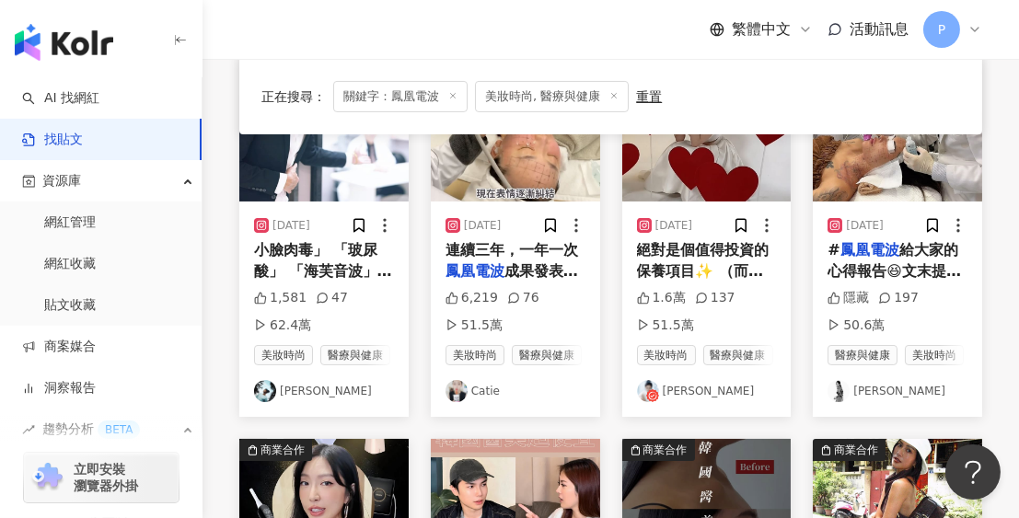
click at [487, 402] on link "Catie" at bounding box center [515, 391] width 140 height 22
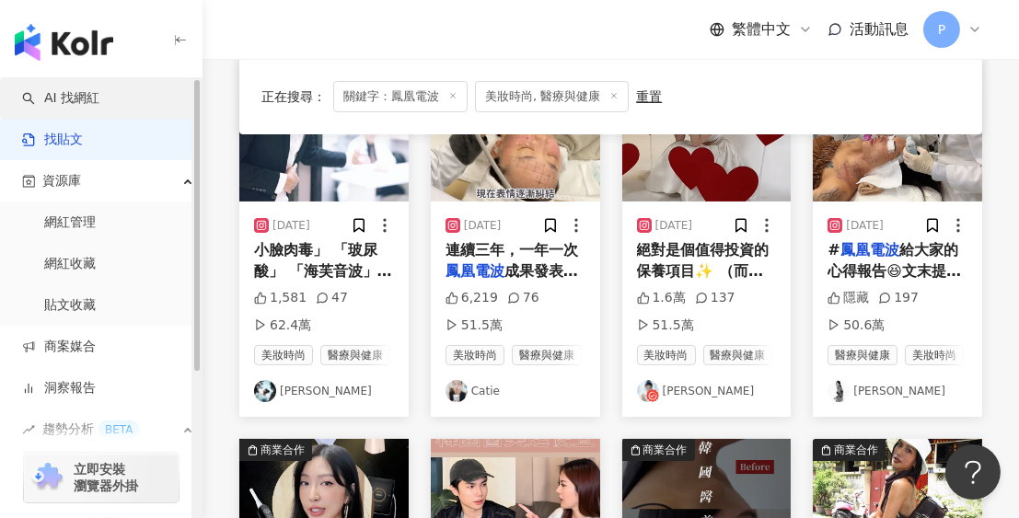
click at [98, 101] on link "AI 找網紅" at bounding box center [60, 98] width 77 height 18
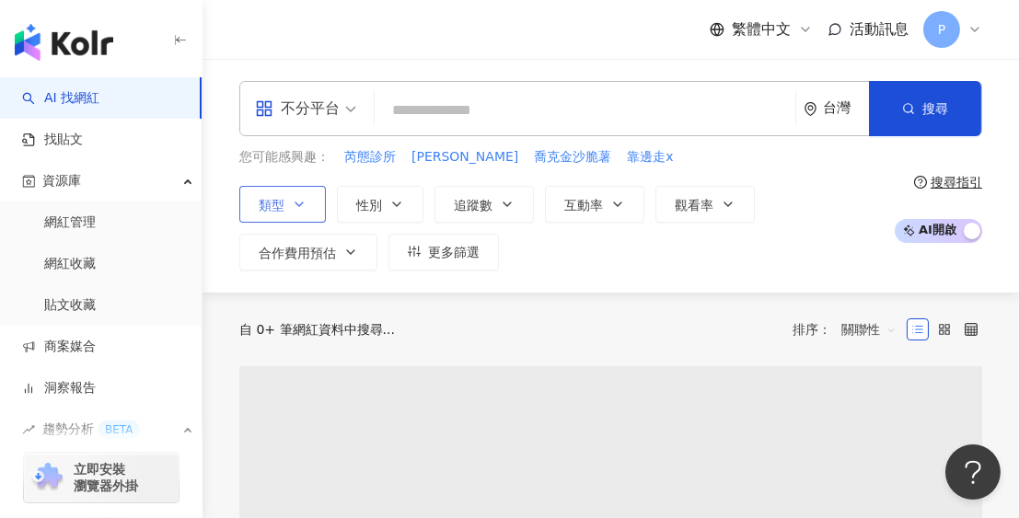
click at [298, 170] on div "您可能感興趣： 芮態診所 謝承翰 喬克金沙脆薯 靠邊走x 類型 性別 追蹤數 互動率 觀看率 合作費用預估 更多篩選" at bounding box center [561, 208] width 645 height 123
click at [298, 208] on icon "button" at bounding box center [299, 204] width 15 height 15
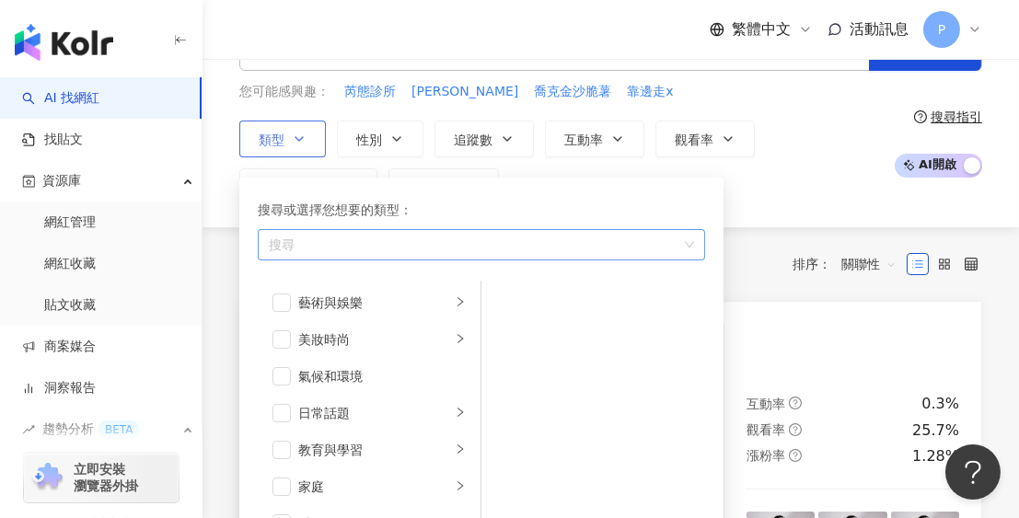
scroll to position [92, 0]
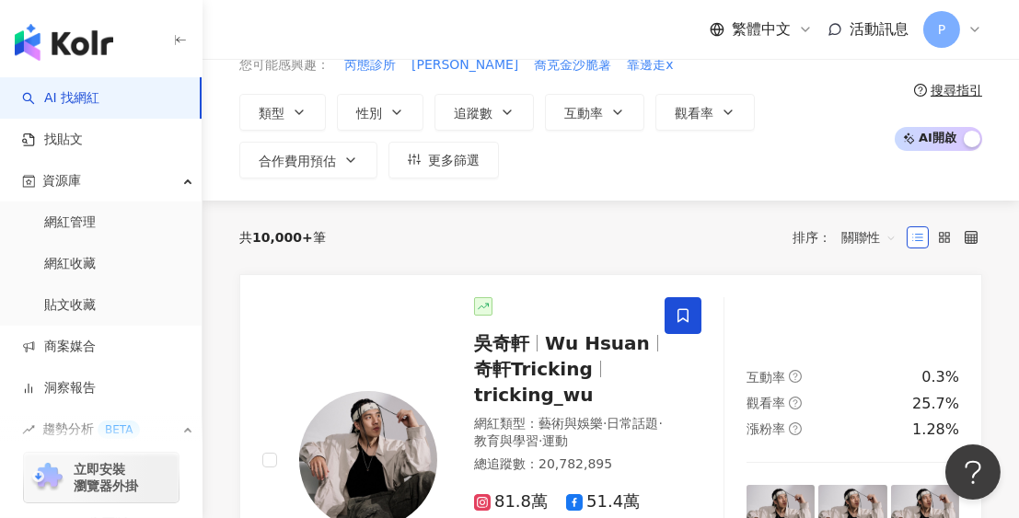
click at [230, 129] on div "不分平台 台灣 搜尋 您可能感興趣： 芮態診所 謝承翰 喬克金沙脆薯 靠邊走x 類型 搜尋或選擇您想要的類型： 搜尋 藝術與娛樂 美妝時尚 氣候和環境 日常話…" at bounding box center [610, 84] width 816 height 190
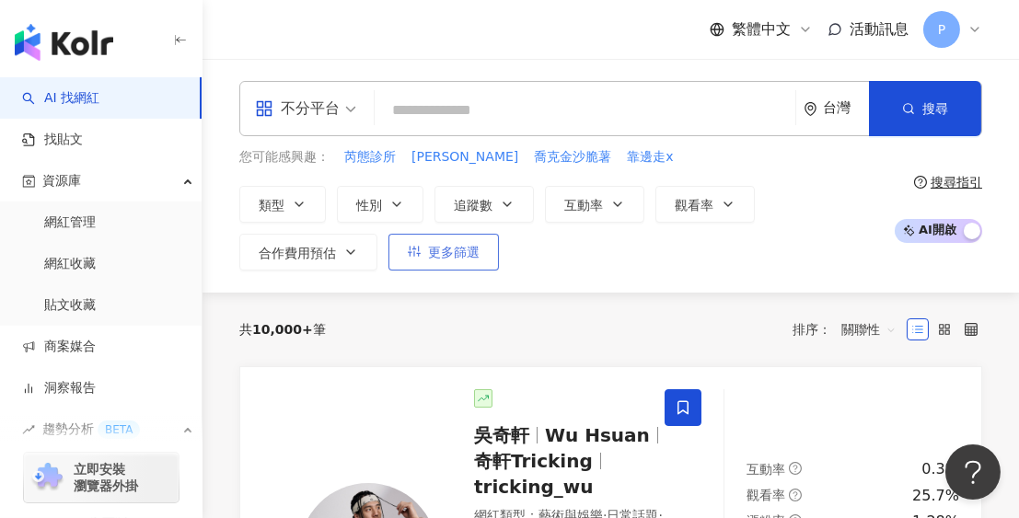
click at [436, 250] on span "更多篩選" at bounding box center [454, 252] width 52 height 15
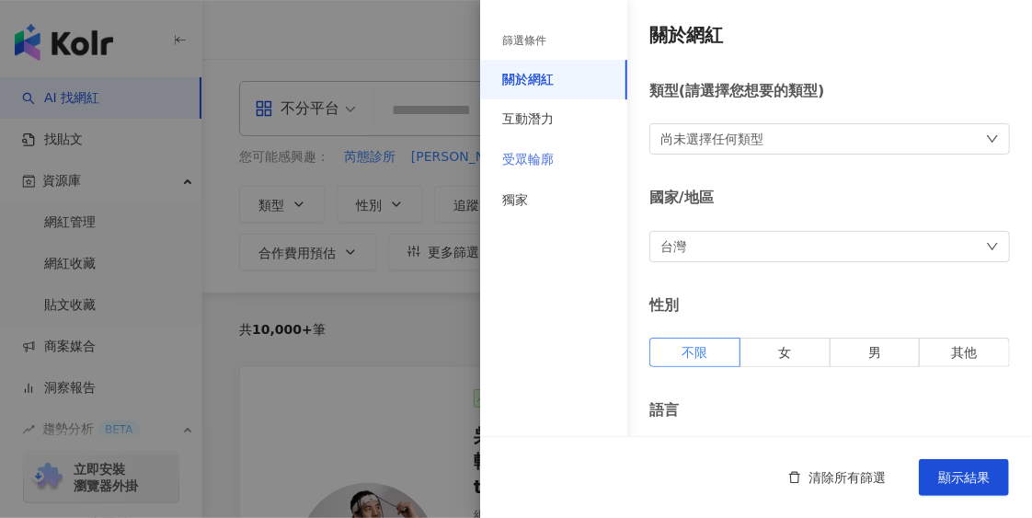
click at [562, 163] on div "受眾輪廓" at bounding box center [553, 160] width 147 height 40
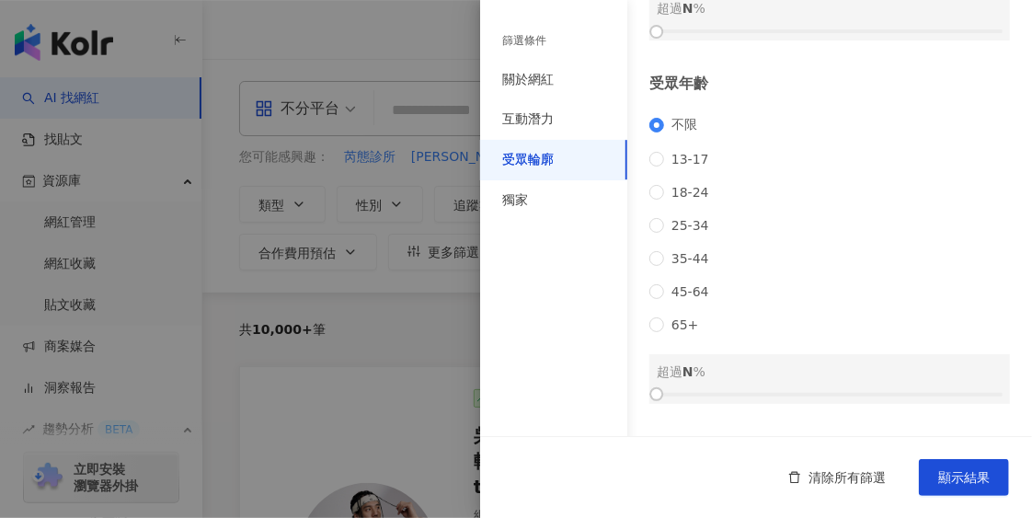
scroll to position [276, 0]
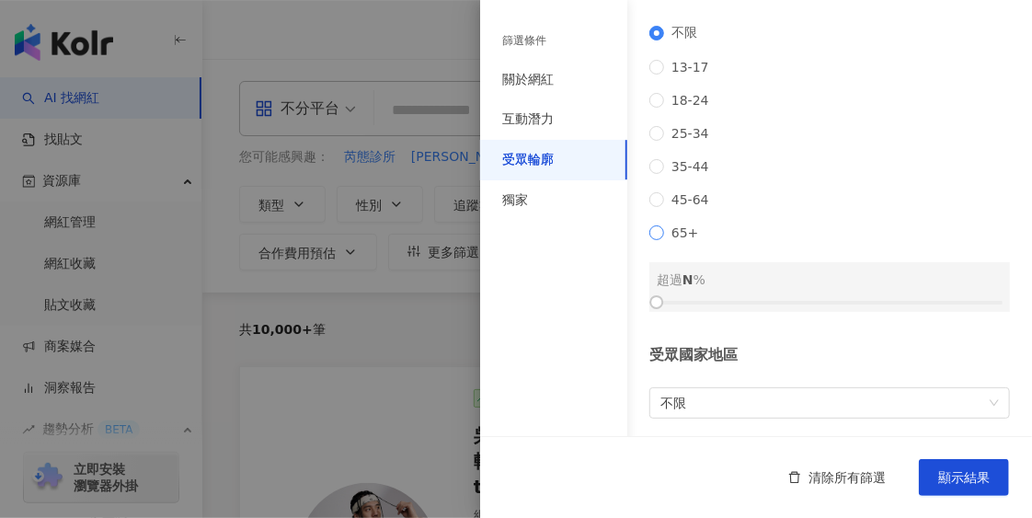
click at [685, 240] on span "65+" at bounding box center [685, 232] width 42 height 15
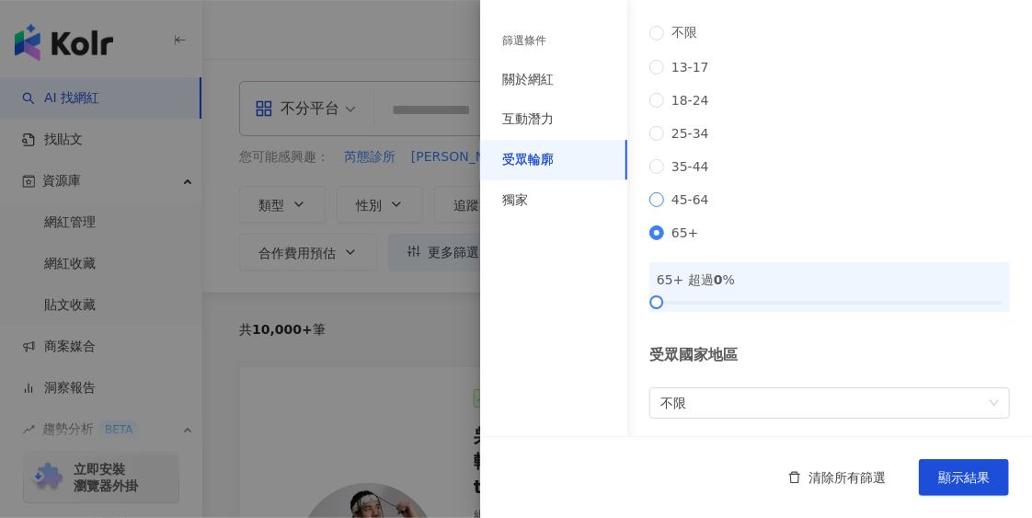
click at [691, 207] on span "45-64" at bounding box center [690, 199] width 52 height 15
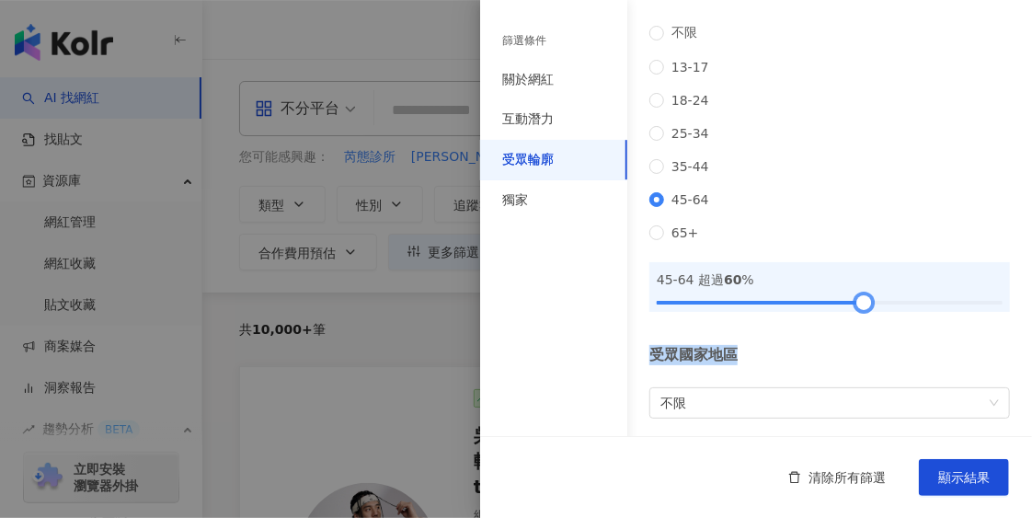
drag, startPoint x: 659, startPoint y: 334, endPoint x: 859, endPoint y: 346, distance: 200.9
click at [859, 346] on div "受眾輪廓 受眾性別 不限 男 女 超過 N % 受眾年齡 不限 13-17 18-24 25-34 35-44 45-64 65+ 45-64 超過 60 %…" at bounding box center [756, 118] width 552 height 789
click at [870, 290] on div "45-64 超過 60 %" at bounding box center [830, 280] width 346 height 20
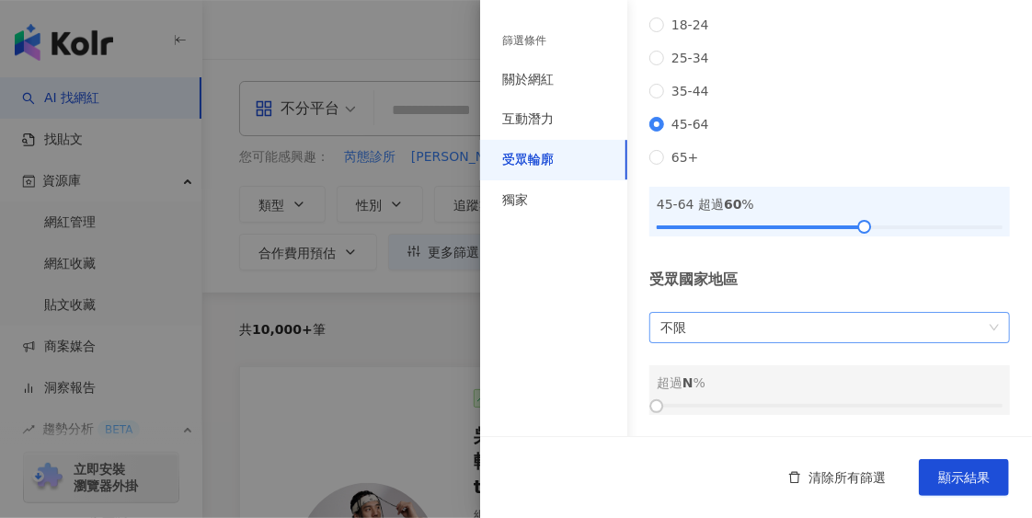
scroll to position [378, 0]
click at [778, 331] on span "不限" at bounding box center [830, 327] width 339 height 29
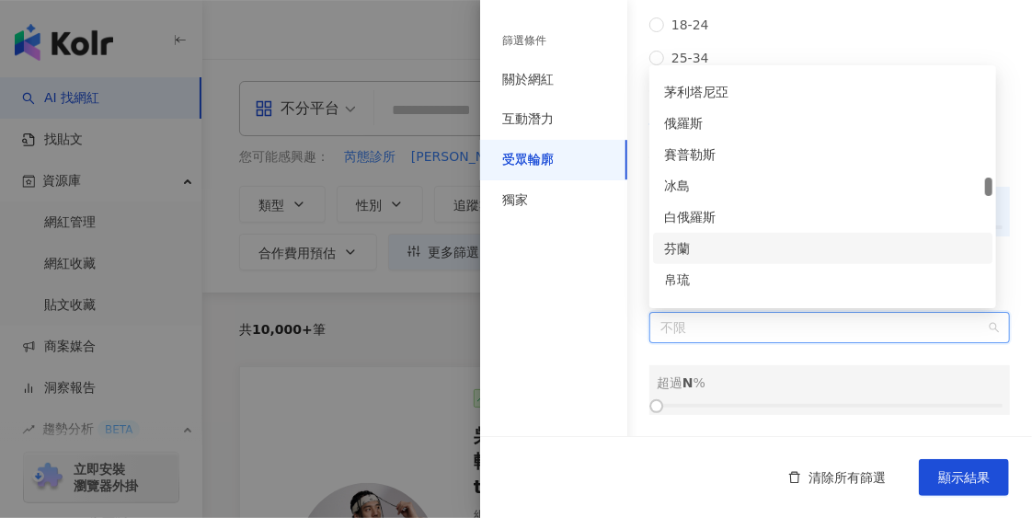
scroll to position [3864, 0]
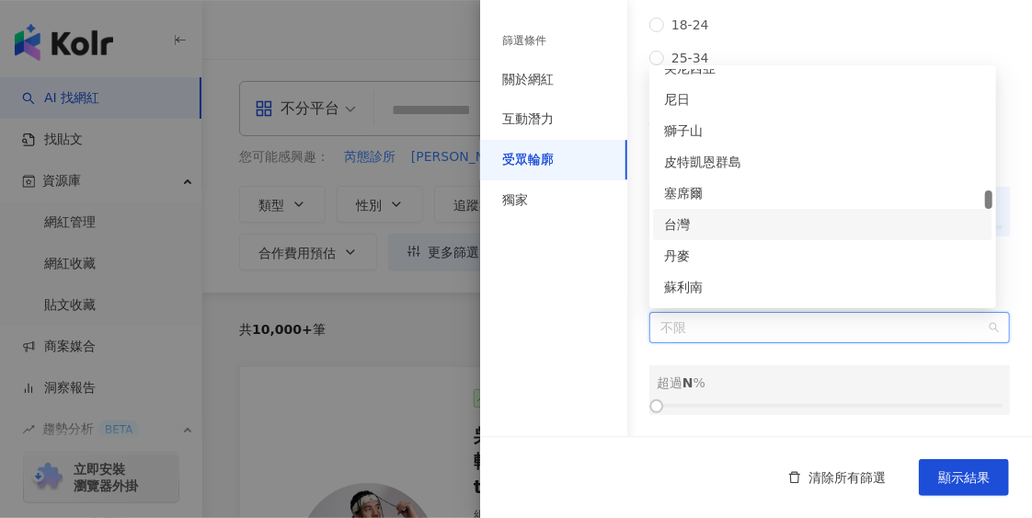
click at [746, 233] on div "台灣" at bounding box center [822, 224] width 317 height 20
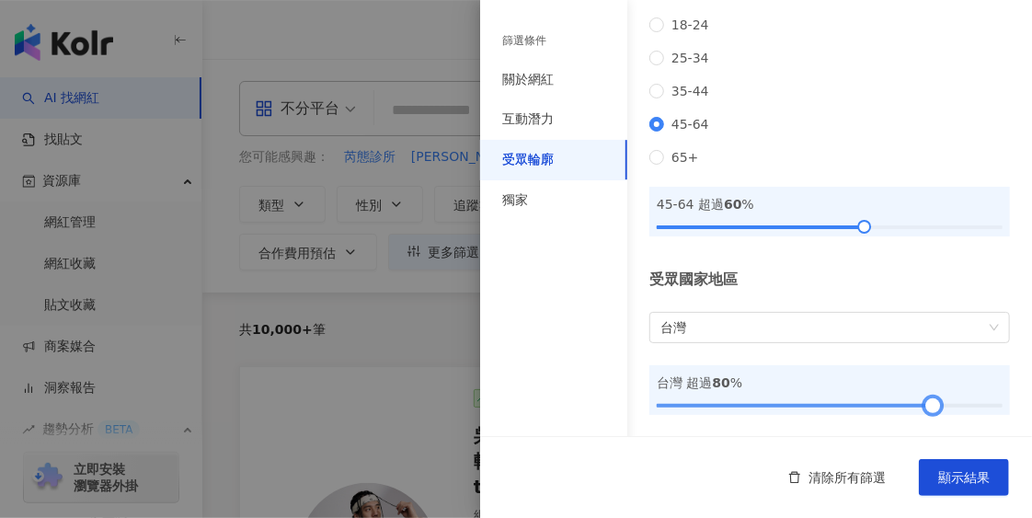
drag, startPoint x: 654, startPoint y: 404, endPoint x: 921, endPoint y: 400, distance: 266.9
click at [928, 401] on div at bounding box center [933, 406] width 10 height 10
click at [848, 282] on div "受眾國家地區" at bounding box center [830, 280] width 361 height 20
drag, startPoint x: 858, startPoint y: 228, endPoint x: 925, endPoint y: 235, distance: 67.5
click at [928, 232] on div at bounding box center [933, 227] width 10 height 10
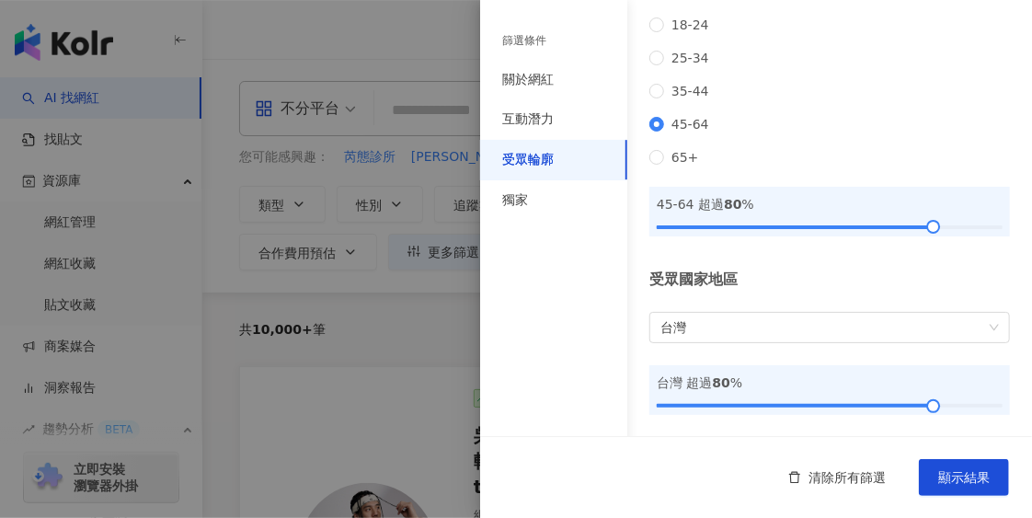
click at [888, 272] on div "受眾國家地區" at bounding box center [830, 280] width 361 height 20
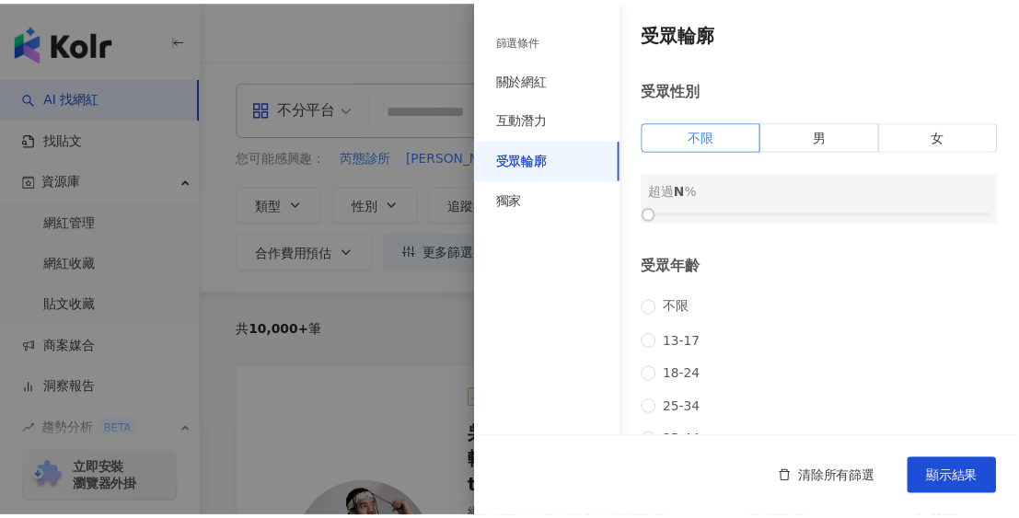
scroll to position [0, 0]
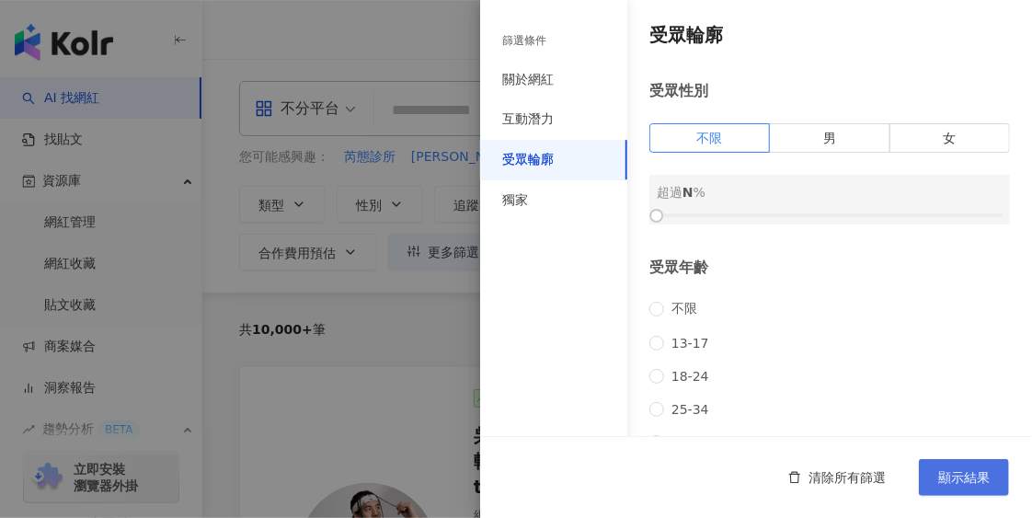
click at [955, 484] on span "顯示結果" at bounding box center [965, 477] width 52 height 15
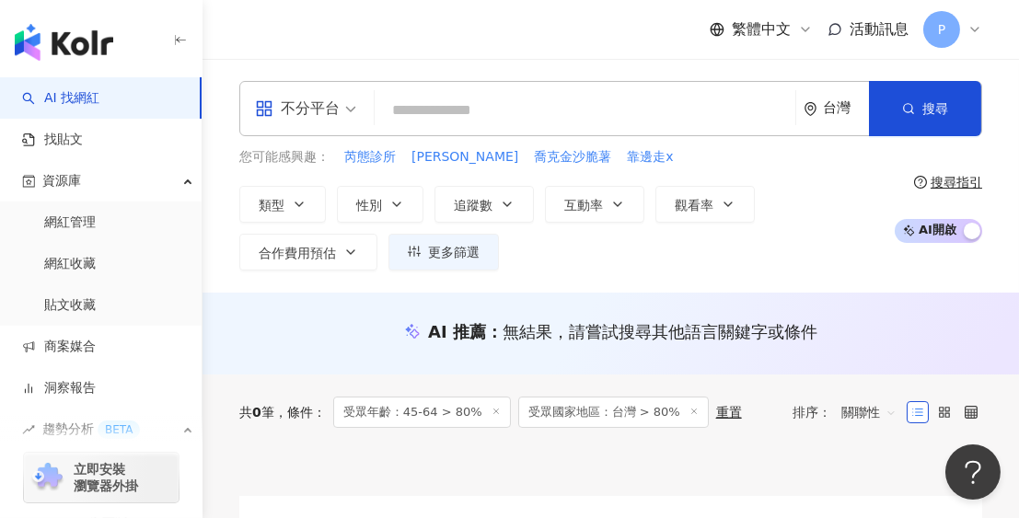
scroll to position [184, 0]
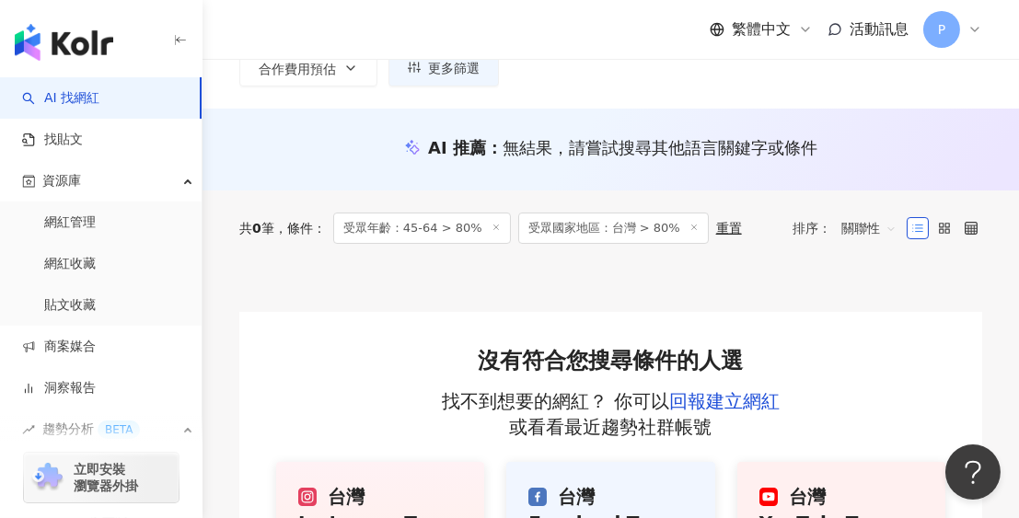
click at [595, 232] on span "受眾國家地區：台灣 > 80%" at bounding box center [613, 228] width 190 height 31
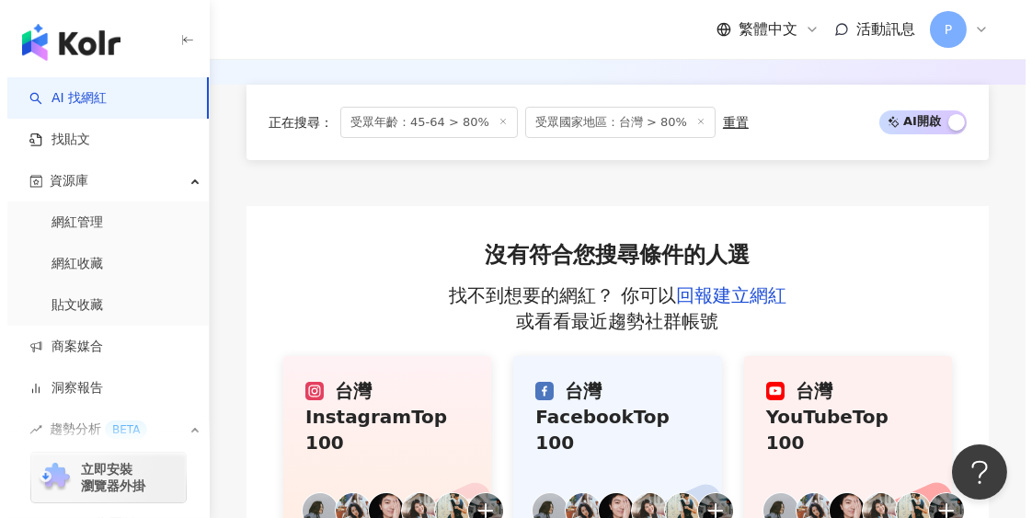
scroll to position [92, 0]
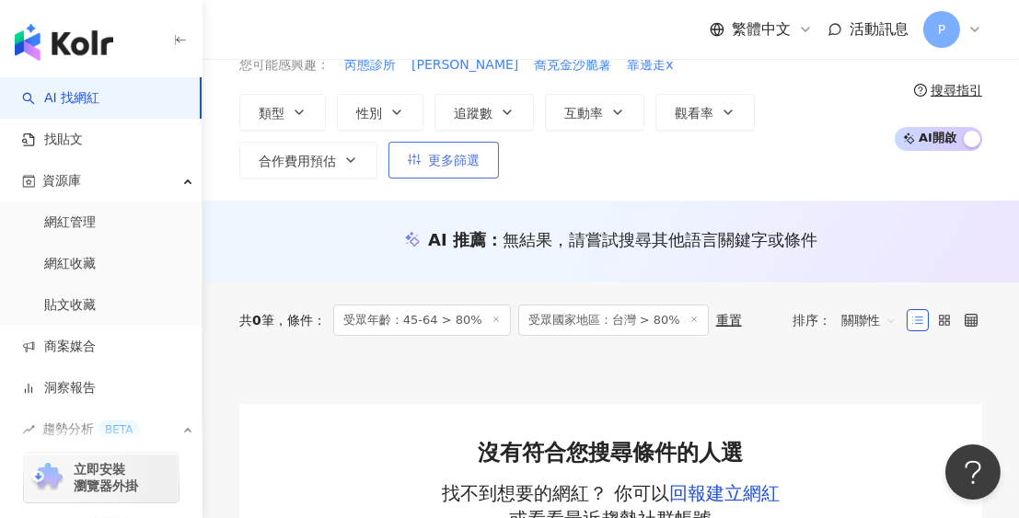
click at [451, 161] on span "更多篩選" at bounding box center [454, 160] width 52 height 15
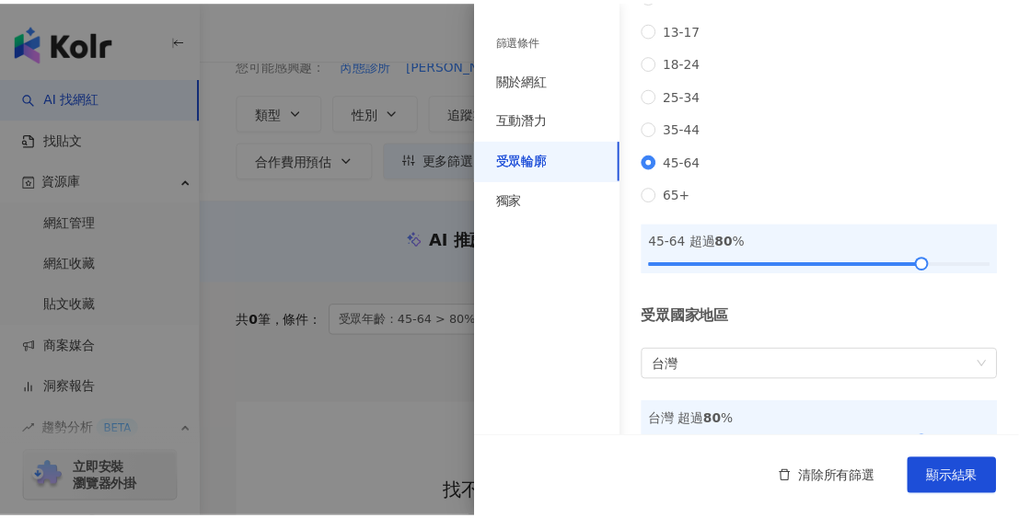
scroll to position [368, 0]
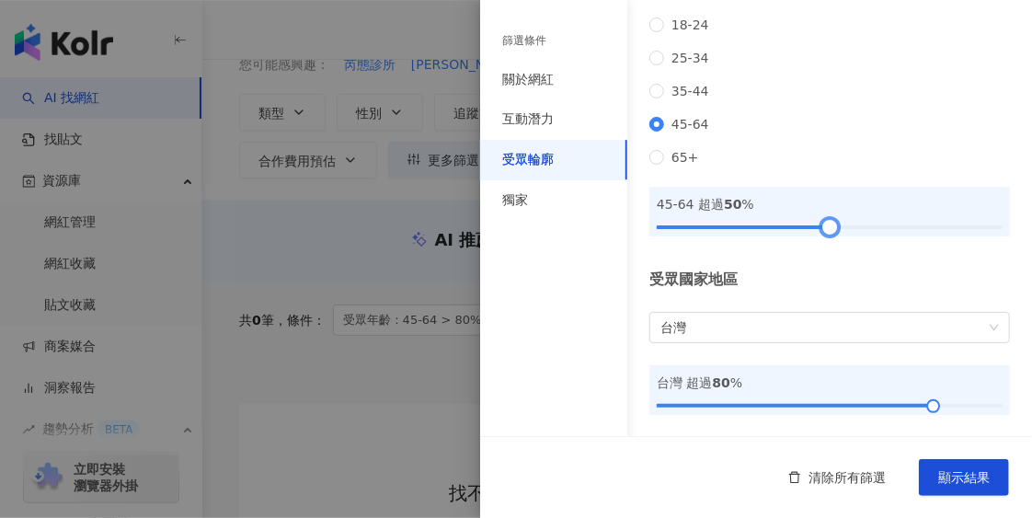
drag, startPoint x: 923, startPoint y: 235, endPoint x: 847, endPoint y: 270, distance: 83.2
click at [824, 232] on div at bounding box center [829, 227] width 10 height 10
click at [962, 483] on span "顯示結果" at bounding box center [965, 477] width 52 height 15
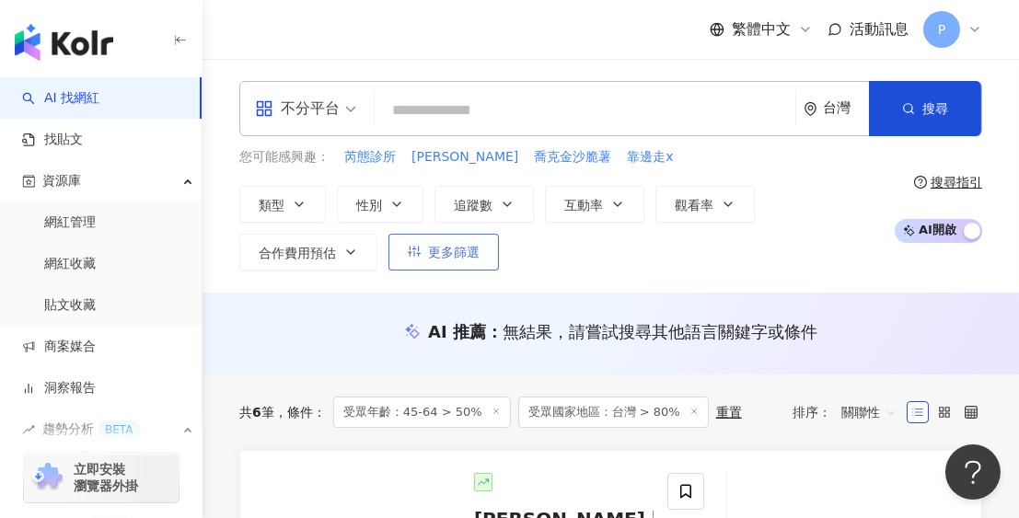
click at [455, 251] on span "更多篩選" at bounding box center [454, 252] width 52 height 15
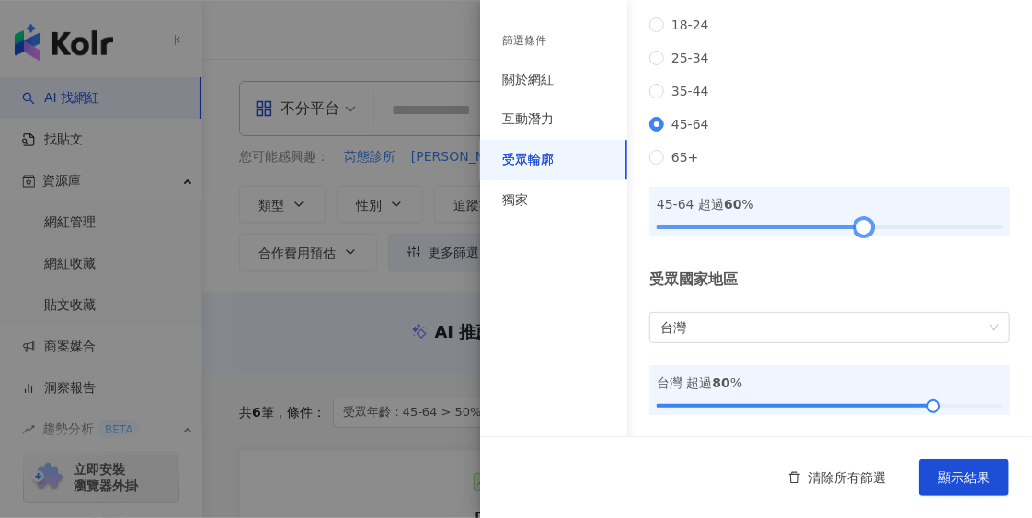
drag, startPoint x: 825, startPoint y: 233, endPoint x: 858, endPoint y: 239, distance: 33.7
click at [859, 232] on div at bounding box center [864, 227] width 10 height 10
click at [952, 478] on span "顯示結果" at bounding box center [965, 477] width 52 height 15
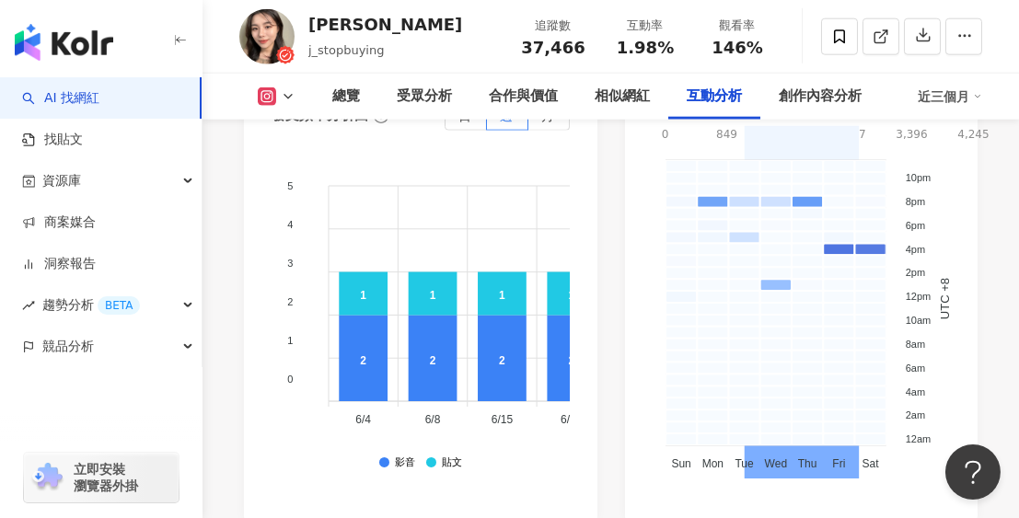
scroll to position [5443, 0]
